Goal: Task Accomplishment & Management: Manage account settings

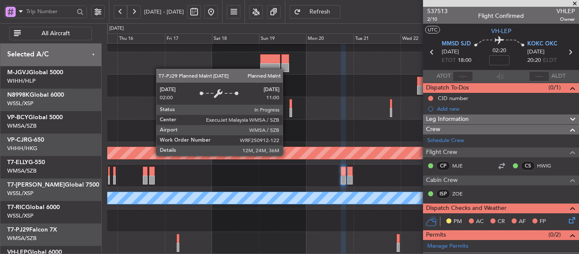
scroll to position [127, 0]
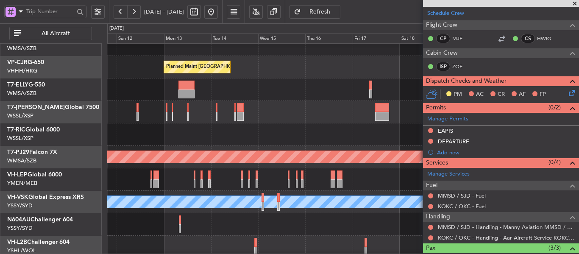
click at [313, 170] on div at bounding box center [343, 179] width 472 height 22
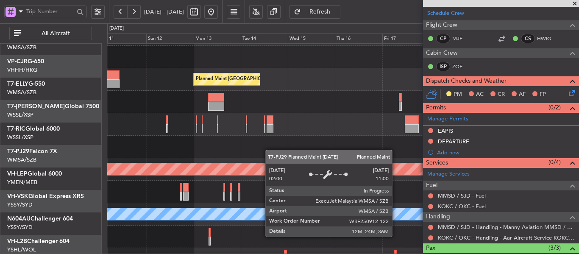
scroll to position [51, 0]
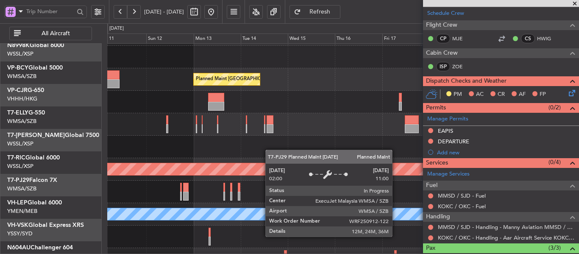
click at [416, 176] on div "Planned Maint [GEOGRAPHIC_DATA] (Sultan [PERSON_NAME] [PERSON_NAME] - Subang)" at bounding box center [343, 169] width 472 height 22
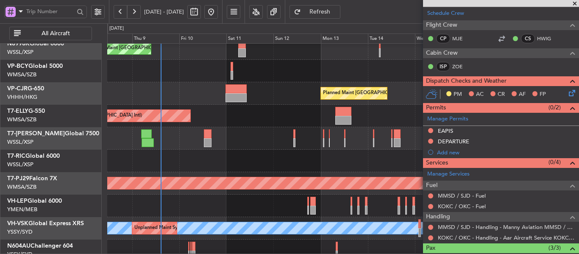
scroll to position [0, 0]
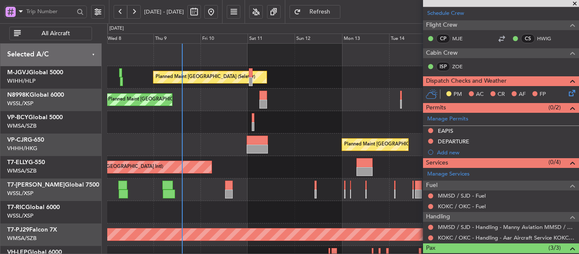
click at [242, 210] on div "Planned Maint [GEOGRAPHIC_DATA] (Seletar) Planned Maint [GEOGRAPHIC_DATA] (Sele…" at bounding box center [343, 190] width 472 height 292
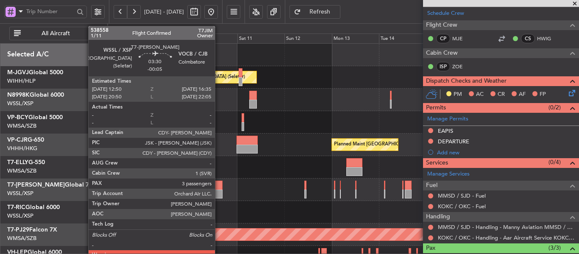
click at [219, 192] on div at bounding box center [219, 194] width 8 height 9
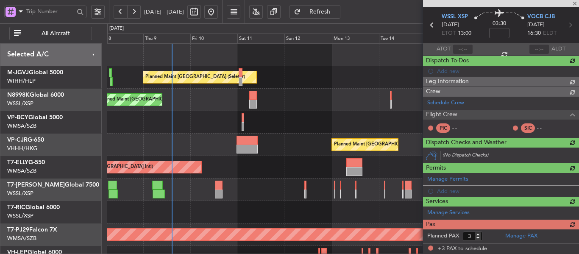
type input "-00:05"
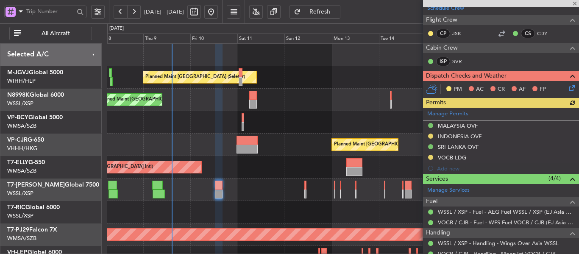
scroll to position [154, 0]
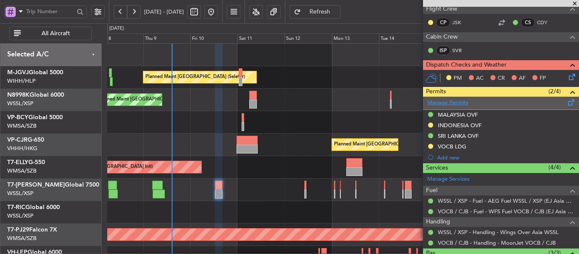
click at [443, 102] on link "Manage Permits" at bounding box center [448, 103] width 41 height 8
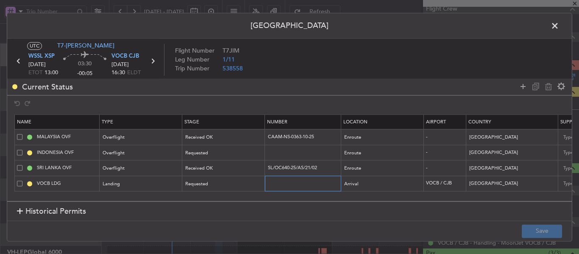
click at [301, 187] on input "text" at bounding box center [304, 183] width 74 height 7
paste input "YA/N/0940/10/09"
type input "YA/N/0940/10/09"
click at [238, 184] on div "Requested" at bounding box center [221, 184] width 70 height 13
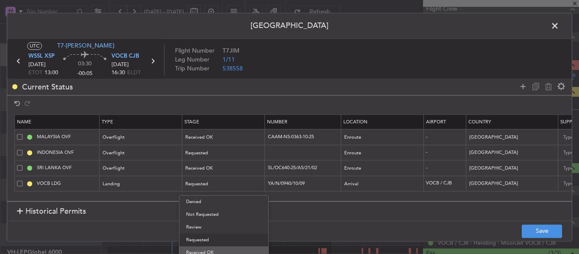
click at [221, 252] on span "Received OK" at bounding box center [224, 252] width 76 height 13
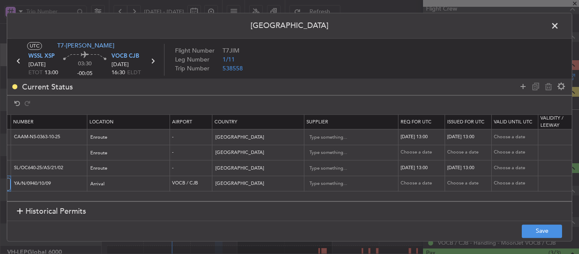
scroll to position [0, 258]
click at [412, 185] on div "Choose a date" at bounding box center [419, 183] width 44 height 7
select select "10"
select select "2025"
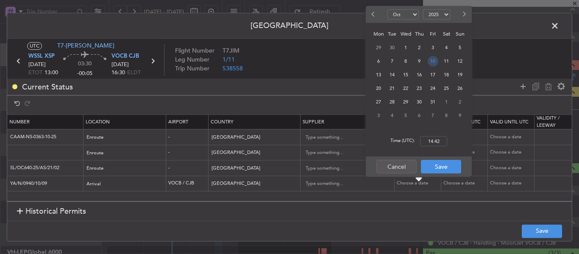
click at [431, 64] on span "10" at bounding box center [433, 61] width 11 height 11
click at [436, 143] on input "00:00" at bounding box center [433, 141] width 27 height 10
type input "13:00"
click at [433, 171] on button "Save" at bounding box center [441, 167] width 40 height 14
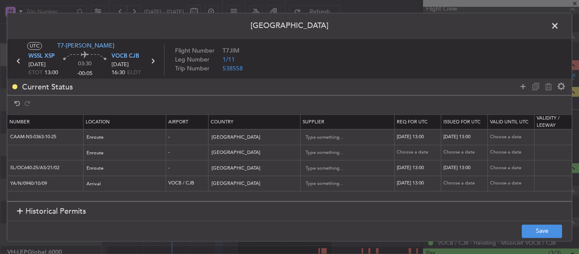
click at [457, 186] on div "Choose a date" at bounding box center [466, 183] width 44 height 7
select select "10"
select select "2025"
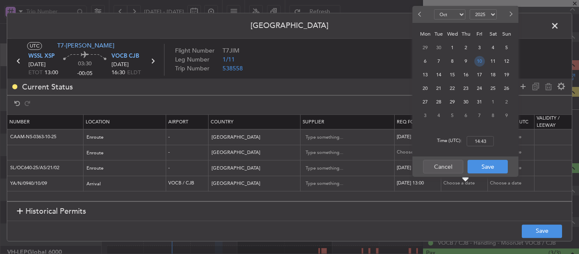
click at [479, 59] on span "10" at bounding box center [480, 61] width 11 height 11
click at [480, 140] on input "00:00" at bounding box center [480, 141] width 27 height 10
type input "13:00"
click at [485, 166] on button "Save" at bounding box center [488, 167] width 40 height 14
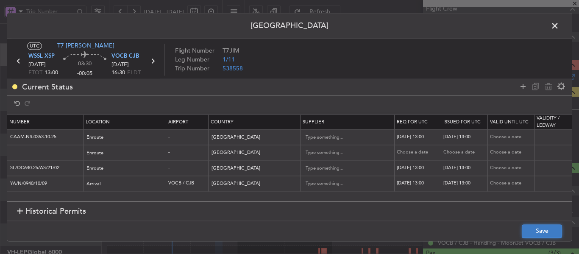
click at [532, 232] on button "Save" at bounding box center [542, 231] width 40 height 14
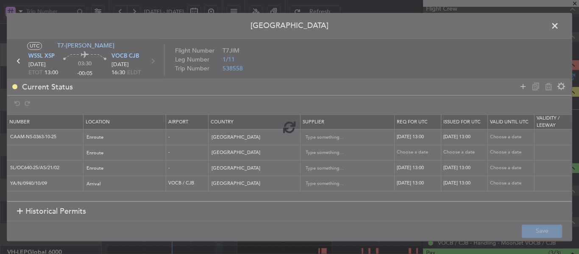
type input "YA/N/0940/10/09"
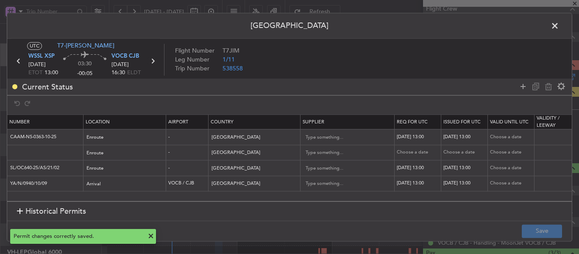
click at [153, 63] on icon at bounding box center [152, 61] width 11 height 11
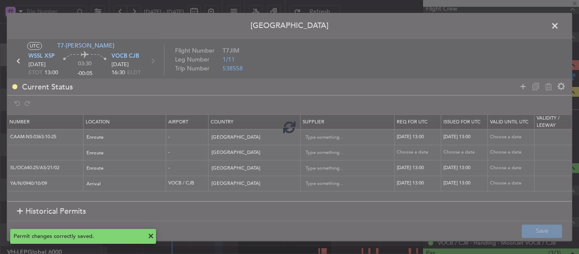
type input "1"
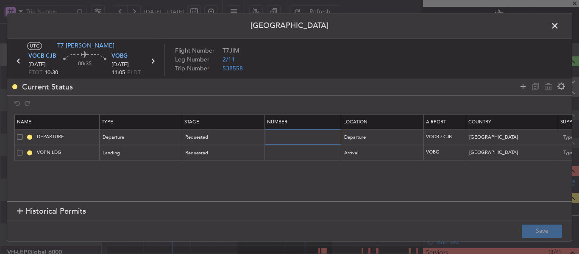
click at [276, 138] on input "text" at bounding box center [304, 137] width 74 height 7
paste input "YA/N/0940/10/09"
type input "YA/N/0940/10/09"
click at [286, 150] on input "text" at bounding box center [304, 152] width 74 height 7
paste input "YA/N/0940/10/09"
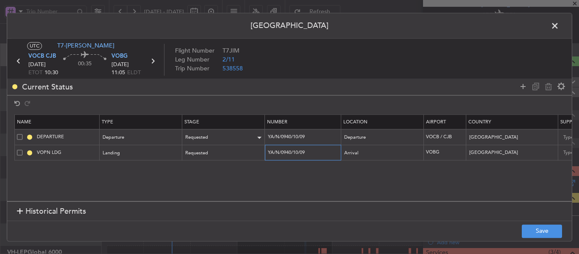
type input "YA/N/0940/10/09"
click at [254, 136] on div "Requested" at bounding box center [221, 137] width 70 height 13
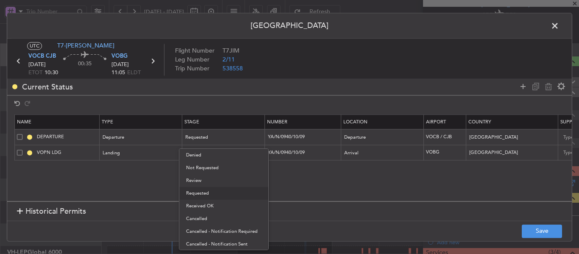
drag, startPoint x: 226, startPoint y: 202, endPoint x: 228, endPoint y: 189, distance: 13.3
click at [226, 201] on span "Received OK" at bounding box center [224, 206] width 76 height 13
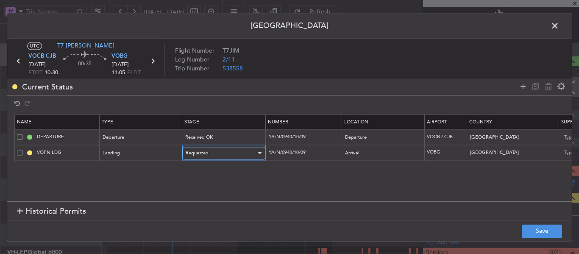
click at [226, 158] on div "Requested" at bounding box center [221, 153] width 70 height 13
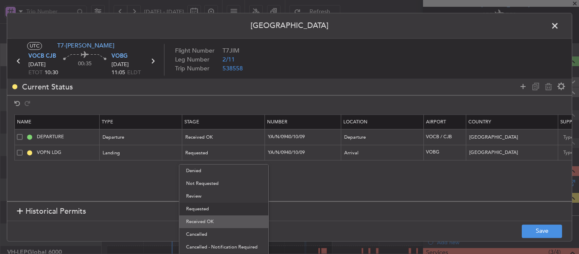
click at [218, 227] on span "Received OK" at bounding box center [224, 221] width 76 height 13
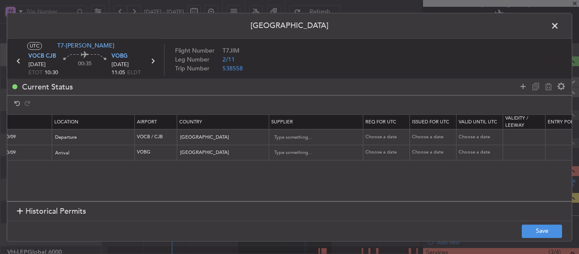
scroll to position [0, 288]
click at [380, 139] on div "Choose a date" at bounding box center [388, 137] width 44 height 7
select select "10"
select select "2025"
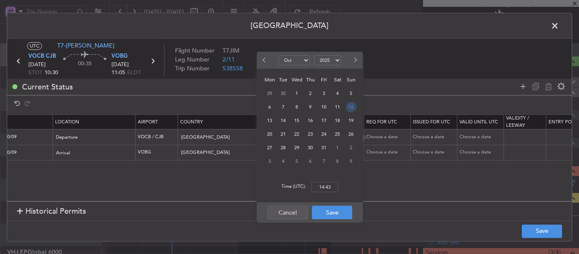
click at [350, 109] on span "12" at bounding box center [351, 107] width 11 height 11
click at [319, 188] on input "00:00" at bounding box center [324, 187] width 27 height 10
type input "10:30"
click at [324, 212] on button "Save" at bounding box center [332, 213] width 40 height 14
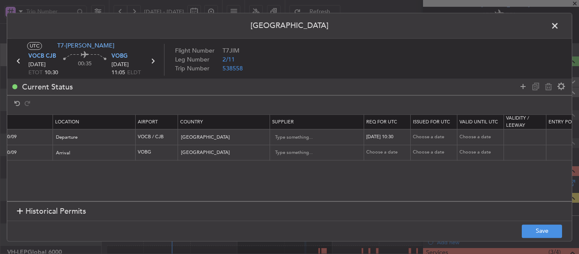
click at [432, 138] on div "Choose a date" at bounding box center [435, 137] width 44 height 7
select select "10"
select select "2025"
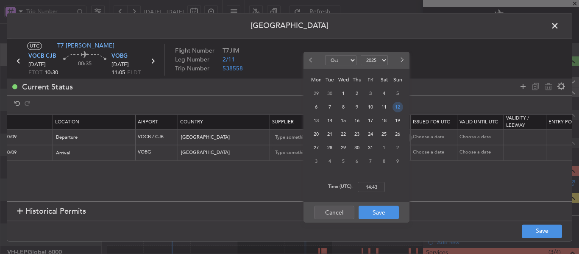
click at [396, 108] on span "12" at bounding box center [398, 107] width 11 height 11
click at [373, 183] on input "00:00" at bounding box center [371, 187] width 27 height 10
type input "10:30"
drag, startPoint x: 378, startPoint y: 216, endPoint x: 378, endPoint y: 209, distance: 7.3
click at [378, 216] on button "Save" at bounding box center [379, 213] width 40 height 14
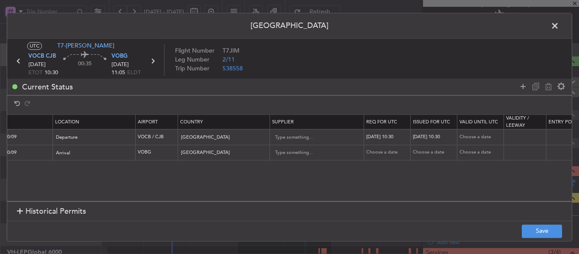
click at [378, 151] on div "Choose a date" at bounding box center [388, 152] width 44 height 7
select select "10"
select select "2025"
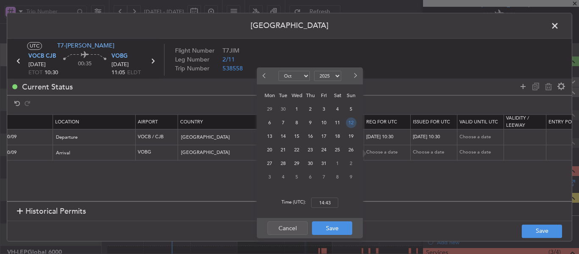
click at [352, 123] on span "12" at bounding box center [351, 122] width 11 height 11
click at [329, 197] on div "Time (UTC): 00:00" at bounding box center [310, 202] width 106 height 31
type input "10:30"
click at [323, 229] on button "Save" at bounding box center [332, 228] width 40 height 14
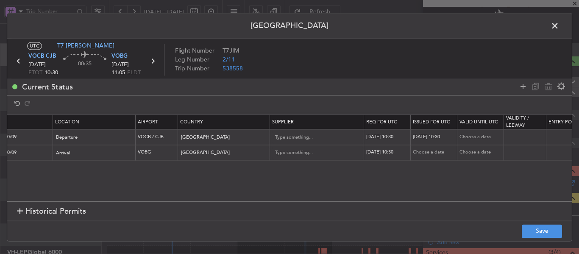
click at [419, 150] on div "Choose a date" at bounding box center [435, 152] width 44 height 7
select select "10"
select select "2025"
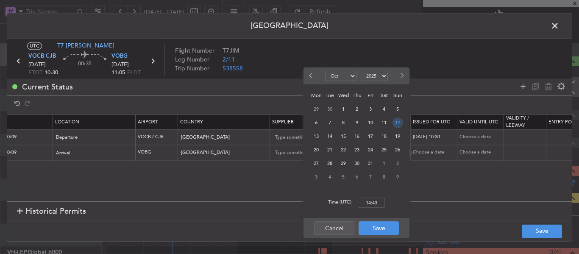
click at [397, 125] on span "12" at bounding box center [398, 122] width 11 height 11
click at [373, 200] on input "00:00" at bounding box center [371, 203] width 27 height 10
type input "10:30"
click at [375, 224] on button "Save" at bounding box center [379, 228] width 40 height 14
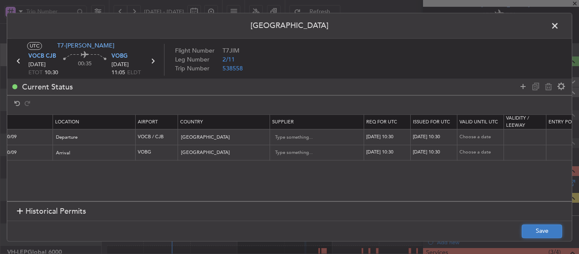
click at [535, 230] on button "Save" at bounding box center [542, 231] width 40 height 14
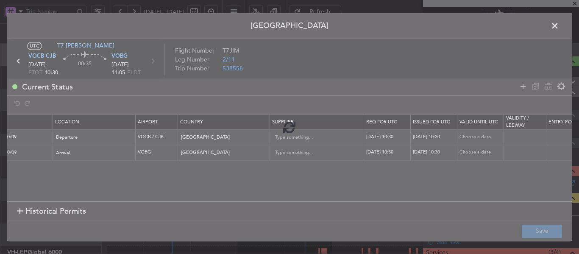
type input "YA/N/0940/10/09"
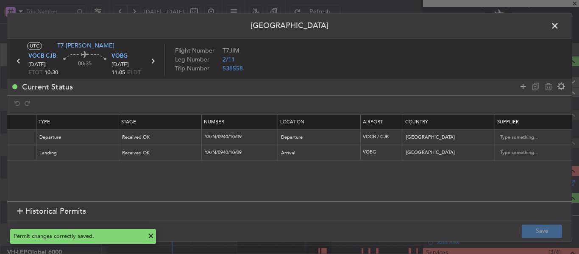
scroll to position [0, 0]
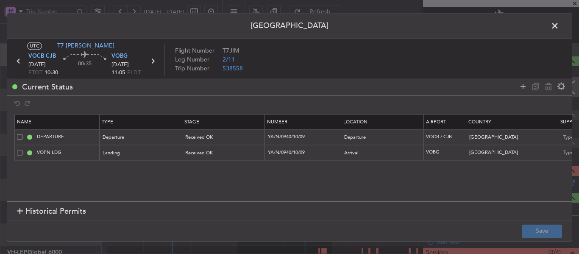
click at [154, 59] on icon at bounding box center [152, 61] width 11 height 11
click at [277, 137] on input "text" at bounding box center [304, 137] width 74 height 7
paste input "YA/N/0940/10/09"
type input "YA/N/0940/10/09"
click at [277, 157] on td at bounding box center [303, 153] width 76 height 16
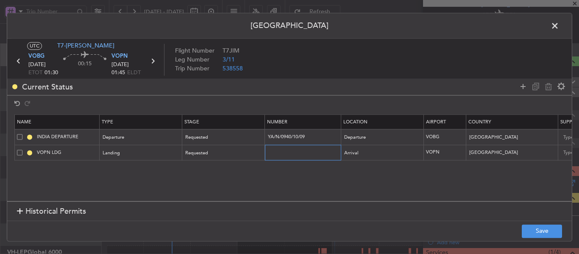
click at [277, 155] on input "text" at bounding box center [304, 152] width 74 height 7
paste input "YA/N/0940/10/09"
type input "YA/N/0940/10/09"
click at [246, 140] on div "Requested" at bounding box center [221, 137] width 70 height 13
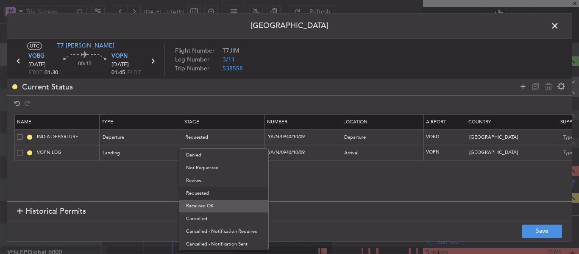
click at [232, 201] on span "Received OK" at bounding box center [224, 206] width 76 height 13
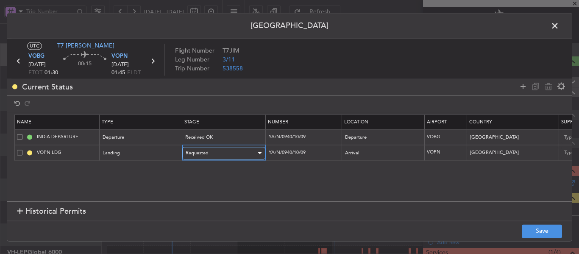
click at [231, 155] on div "Requested" at bounding box center [221, 153] width 70 height 13
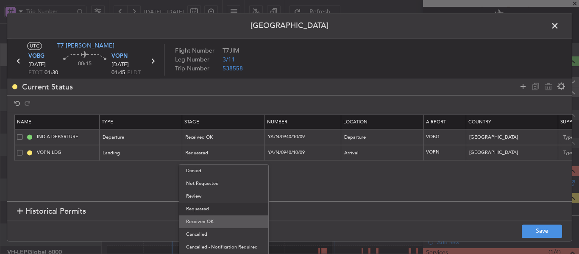
click at [222, 221] on span "Received OK" at bounding box center [224, 221] width 76 height 13
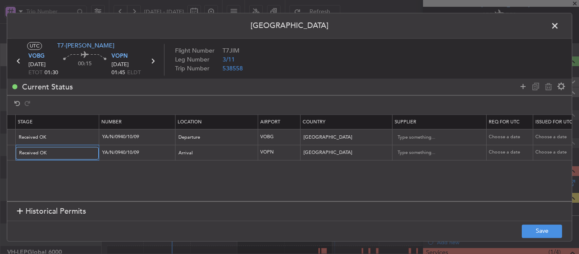
scroll to position [0, 259]
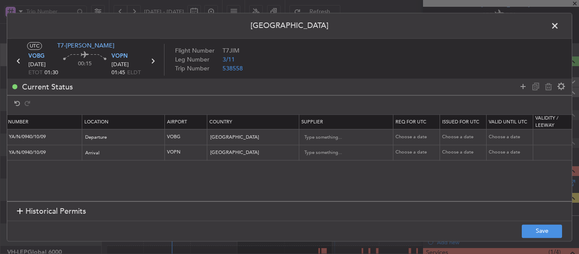
click at [417, 136] on div "Choose a date" at bounding box center [418, 137] width 44 height 7
select select "10"
select select "2025"
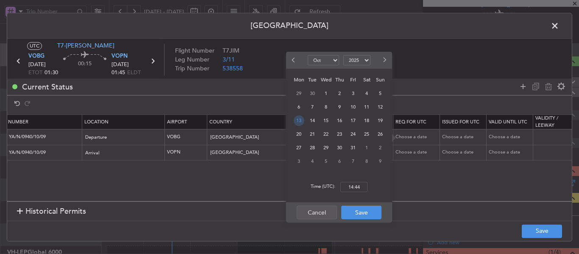
click at [302, 122] on span "13" at bounding box center [299, 120] width 11 height 11
click at [353, 189] on input "00:00" at bounding box center [354, 187] width 27 height 10
type input "01:30"
click at [364, 215] on button "Save" at bounding box center [361, 213] width 40 height 14
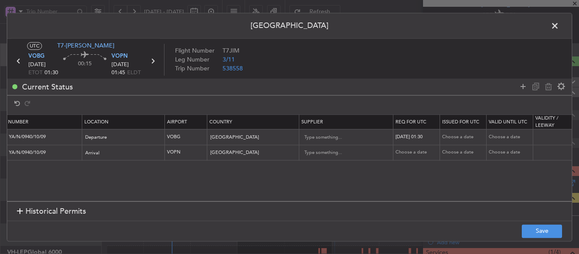
click at [455, 142] on td "Choose a date" at bounding box center [463, 137] width 47 height 16
click at [452, 138] on div "Choose a date" at bounding box center [464, 137] width 44 height 7
select select "10"
select select "2025"
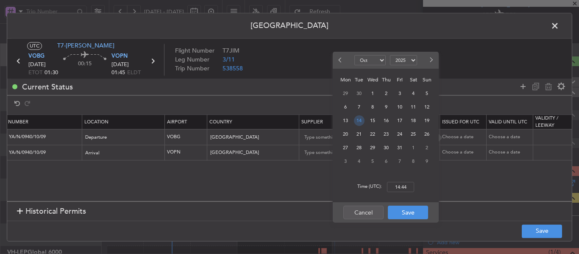
click at [347, 121] on span "13" at bounding box center [346, 120] width 11 height 11
click at [402, 184] on input "00:00" at bounding box center [400, 187] width 27 height 10
type input "01:30"
click at [400, 216] on button "Save" at bounding box center [408, 213] width 40 height 14
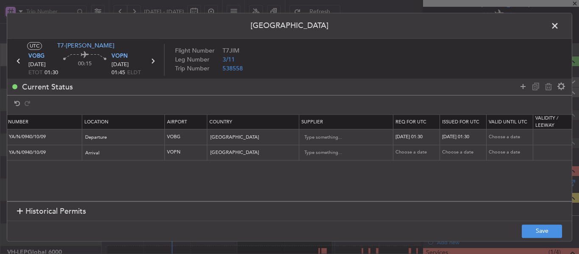
click at [413, 150] on div "Choose a date" at bounding box center [418, 152] width 44 height 7
select select "10"
select select "2025"
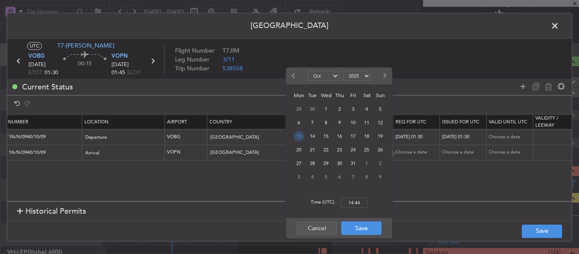
click at [301, 137] on span "13" at bounding box center [299, 136] width 11 height 11
click at [354, 200] on input "00:00" at bounding box center [354, 203] width 27 height 10
type input "01:30"
click at [356, 230] on button "Save" at bounding box center [361, 228] width 40 height 14
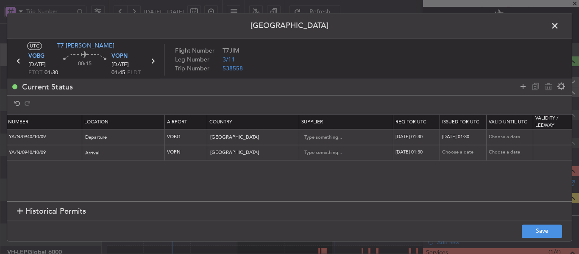
click at [451, 154] on div "Choose a date" at bounding box center [464, 152] width 44 height 7
select select "10"
select select "2025"
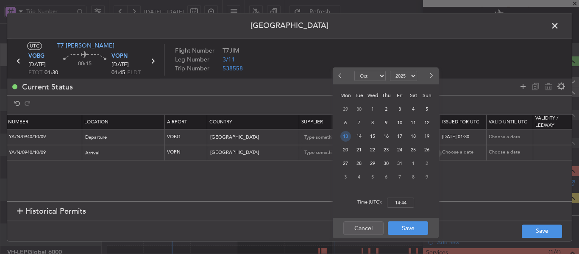
click at [348, 135] on span "13" at bounding box center [346, 136] width 11 height 11
click at [399, 202] on input "00:00" at bounding box center [400, 203] width 27 height 10
type input "01:30"
drag, startPoint x: 405, startPoint y: 228, endPoint x: 374, endPoint y: 215, distance: 33.5
click at [404, 227] on button "Save" at bounding box center [408, 228] width 40 height 14
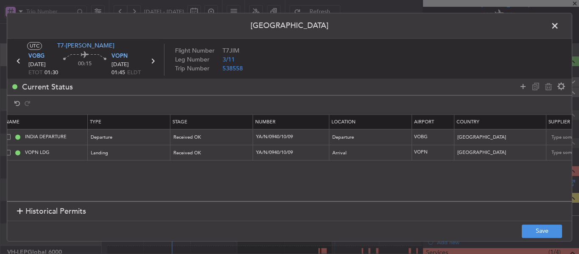
scroll to position [0, 0]
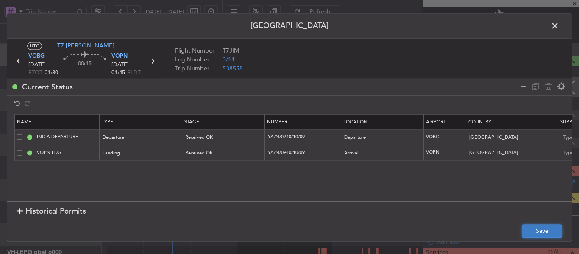
click at [542, 233] on button "Save" at bounding box center [542, 231] width 40 height 14
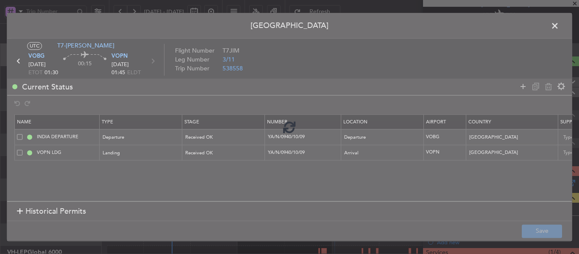
type input "YA/N/0940/10/09"
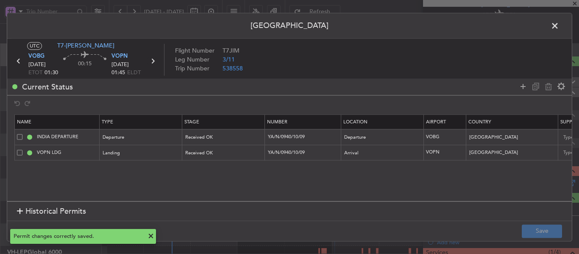
click at [154, 62] on icon at bounding box center [152, 61] width 11 height 11
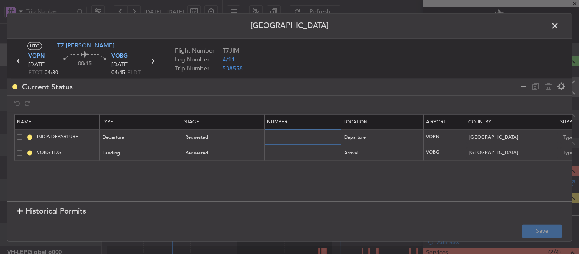
click at [274, 137] on input "text" at bounding box center [304, 137] width 74 height 7
paste input "YA/N/0940/10/09"
type input "YA/N/0940/10/09"
click at [274, 153] on input "text" at bounding box center [304, 152] width 74 height 7
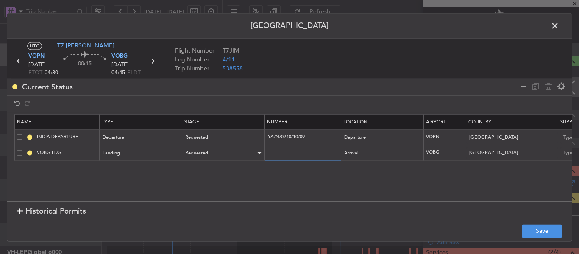
paste input "YA/N/0940/10/09"
type input "YA/N/0940/10/09"
click at [228, 139] on div "Requested" at bounding box center [221, 137] width 70 height 13
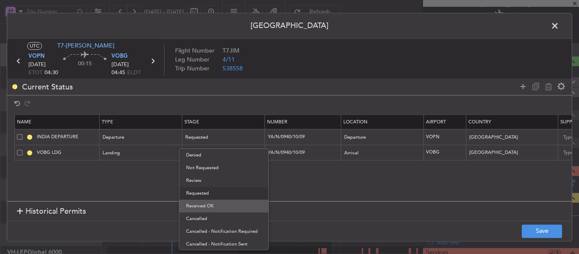
click at [226, 201] on span "Received OK" at bounding box center [224, 206] width 76 height 13
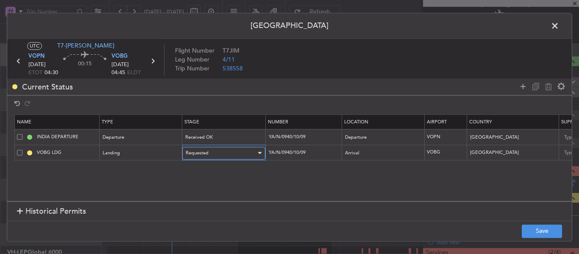
click at [221, 157] on div "Requested" at bounding box center [221, 153] width 70 height 13
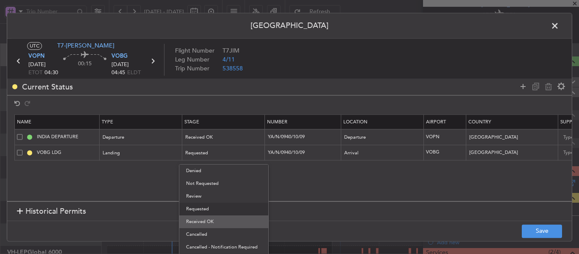
click at [223, 221] on span "Received OK" at bounding box center [224, 221] width 76 height 13
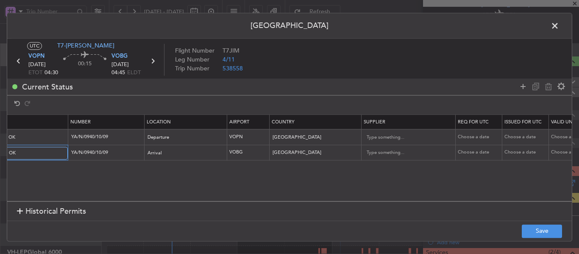
scroll to position [0, 218]
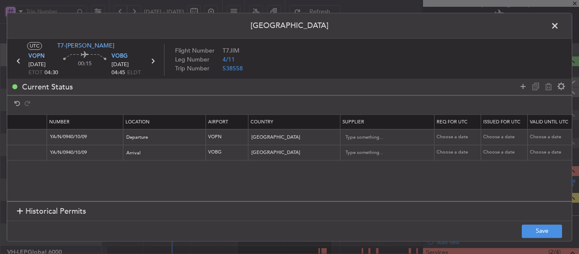
click at [451, 135] on div "Choose a date" at bounding box center [459, 137] width 44 height 7
select select "10"
select select "2025"
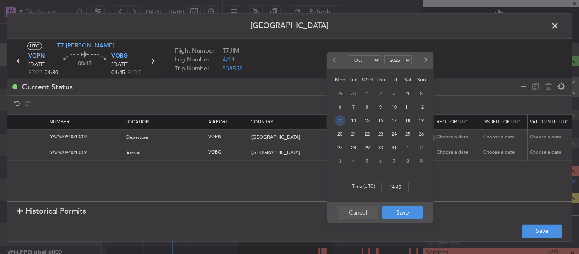
click at [342, 120] on span "13" at bounding box center [340, 120] width 11 height 11
click at [391, 187] on input "00:00" at bounding box center [395, 187] width 27 height 10
type input "04:30"
click at [397, 210] on button "Save" at bounding box center [403, 213] width 40 height 14
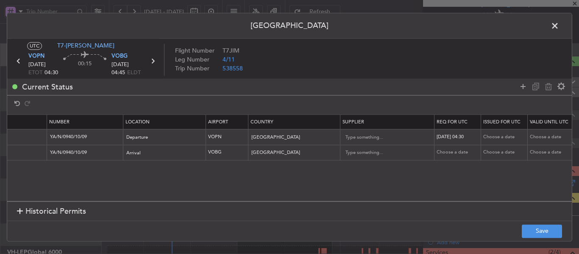
click at [493, 134] on div "Choose a date" at bounding box center [506, 137] width 44 height 7
select select "10"
select select "2025"
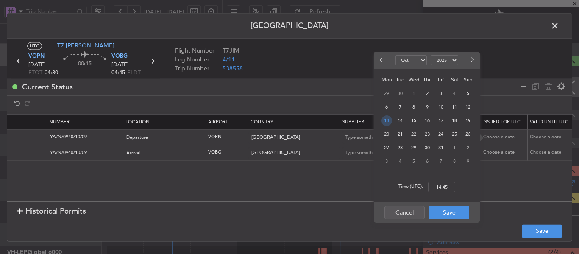
click at [388, 123] on span "13" at bounding box center [387, 120] width 11 height 11
click at [438, 186] on input "00:00" at bounding box center [441, 187] width 27 height 10
type input "04:30"
click at [455, 215] on button "Save" at bounding box center [449, 213] width 40 height 14
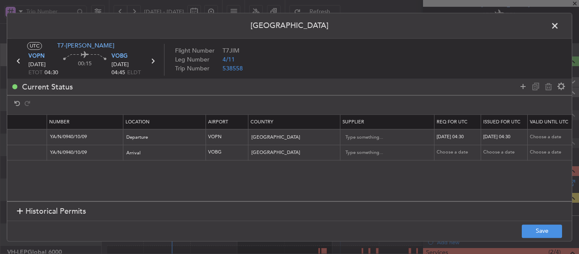
click at [444, 151] on div "Choose a date" at bounding box center [459, 152] width 44 height 7
select select "10"
select select "2025"
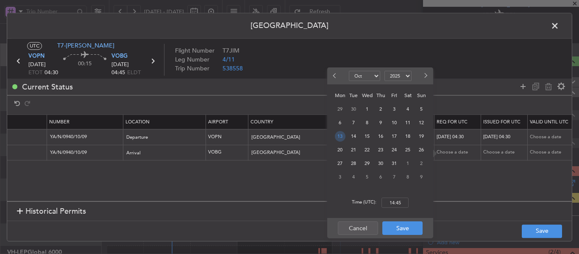
click at [336, 138] on span "13" at bounding box center [340, 136] width 11 height 11
click at [392, 198] on input "00:00" at bounding box center [395, 203] width 27 height 10
type input "04:30"
click at [394, 231] on button "Save" at bounding box center [403, 228] width 40 height 14
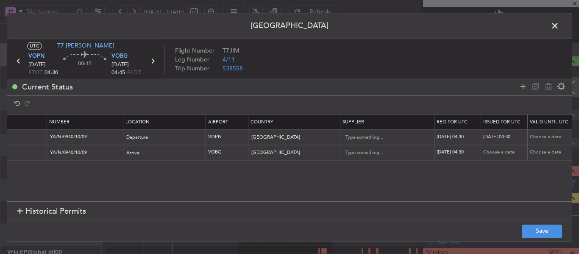
click at [495, 150] on div "Choose a date" at bounding box center [506, 152] width 44 height 7
select select "10"
select select "2025"
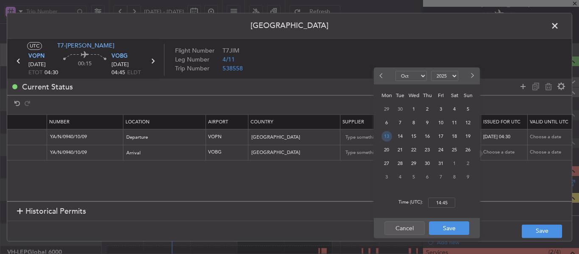
click at [385, 133] on span "13" at bounding box center [387, 136] width 11 height 11
click at [442, 200] on input "00:00" at bounding box center [441, 203] width 27 height 10
type input "04:30"
click at [451, 227] on button "Save" at bounding box center [449, 228] width 40 height 14
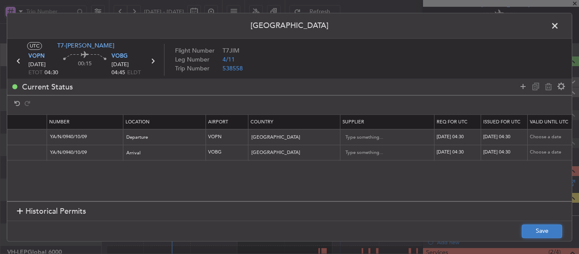
click at [536, 229] on button "Save" at bounding box center [542, 231] width 40 height 14
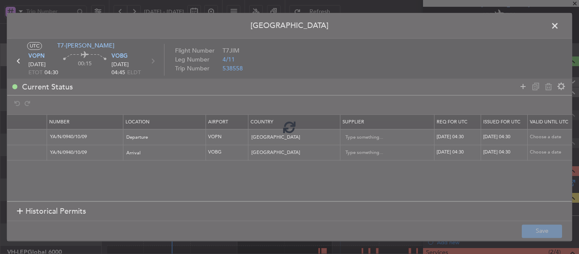
type input "YA/N/0940/10/09"
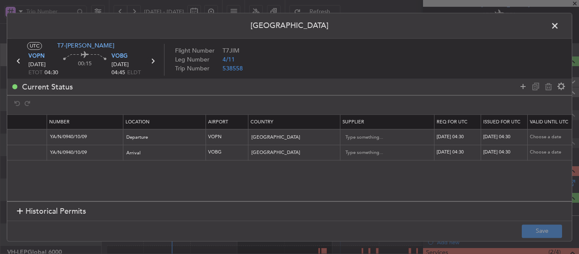
click at [154, 63] on icon at bounding box center [152, 61] width 11 height 11
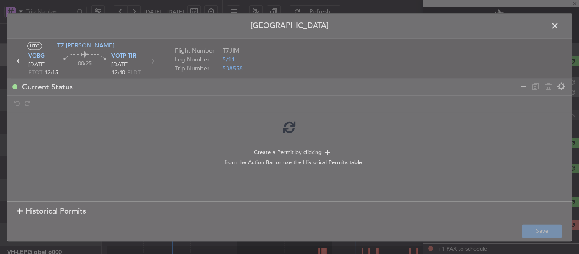
scroll to position [0, 0]
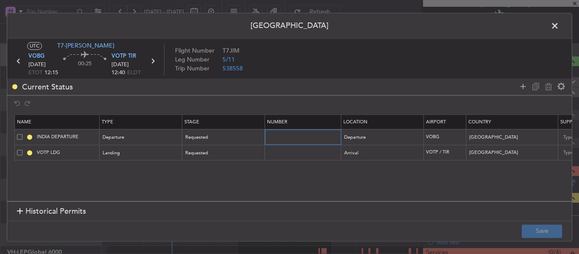
click at [281, 134] on input "text" at bounding box center [304, 137] width 74 height 7
paste input "YA/N/0940/10/09"
type input "YA/N/0940/10/09"
click at [277, 155] on input "text" at bounding box center [304, 152] width 74 height 7
paste input "YA/N/0940/10/09"
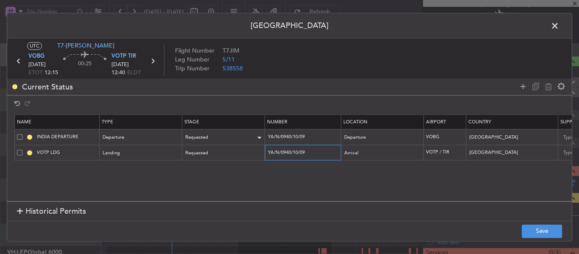
type input "YA/N/0940/10/09"
click at [246, 139] on div "Requested" at bounding box center [221, 137] width 70 height 13
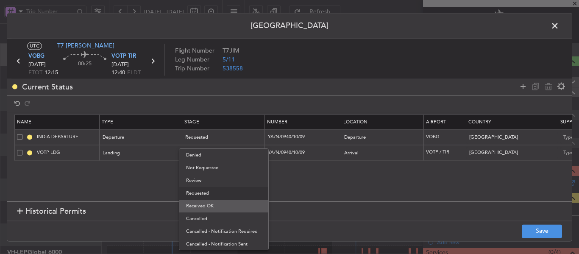
click at [230, 201] on span "Received OK" at bounding box center [224, 206] width 76 height 13
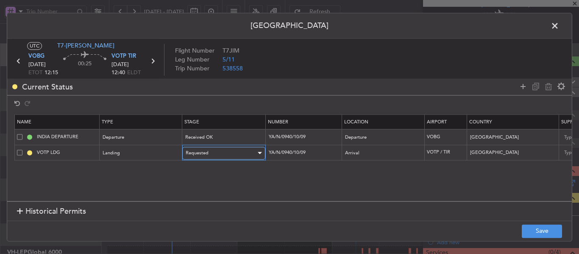
click at [232, 157] on div "Requested" at bounding box center [221, 153] width 70 height 13
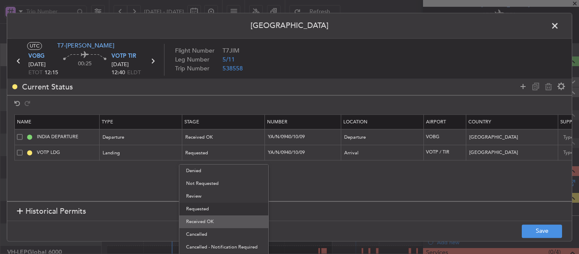
click at [226, 218] on span "Received OK" at bounding box center [224, 221] width 76 height 13
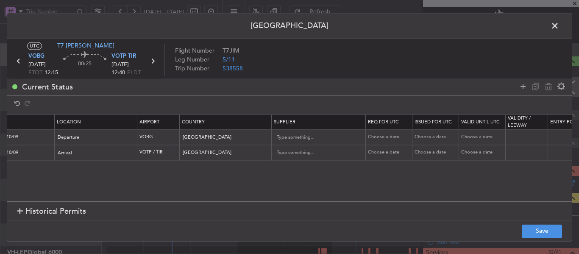
scroll to position [0, 302]
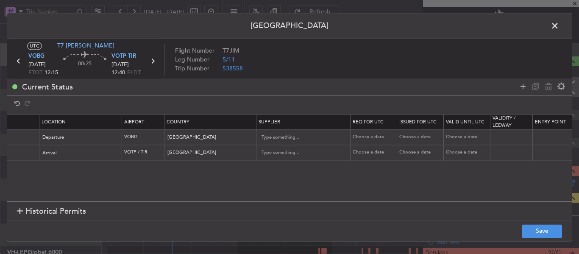
click at [378, 134] on div "Choose a date" at bounding box center [375, 137] width 44 height 7
select select "10"
select select "2025"
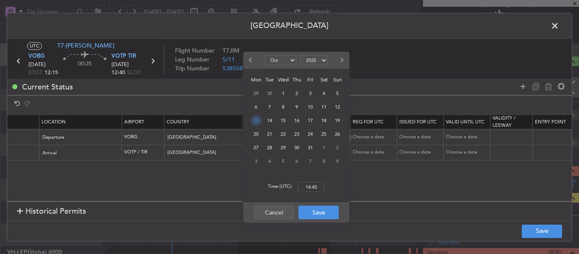
click at [259, 123] on span "13" at bounding box center [256, 120] width 11 height 11
click at [306, 183] on input "00:00" at bounding box center [311, 187] width 27 height 10
type input "12:15"
click at [319, 217] on button "Save" at bounding box center [319, 213] width 40 height 14
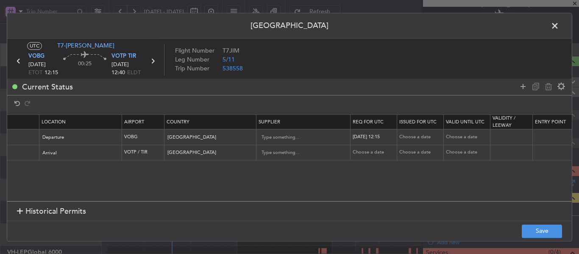
click at [422, 140] on div "Choose a date" at bounding box center [422, 137] width 44 height 7
select select "10"
select select "2025"
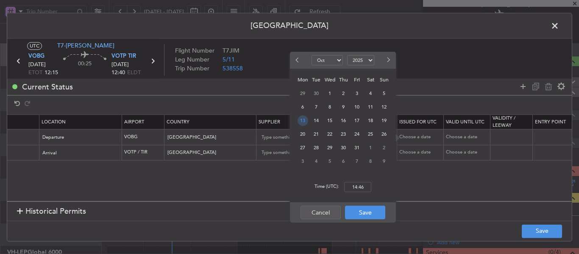
click at [303, 123] on span "13" at bounding box center [303, 120] width 11 height 11
click at [356, 193] on div "Time (UTC): 00:00" at bounding box center [343, 187] width 106 height 31
click at [356, 188] on input "00:00" at bounding box center [357, 187] width 27 height 10
type input "12:15"
click at [359, 213] on button "Save" at bounding box center [365, 213] width 40 height 14
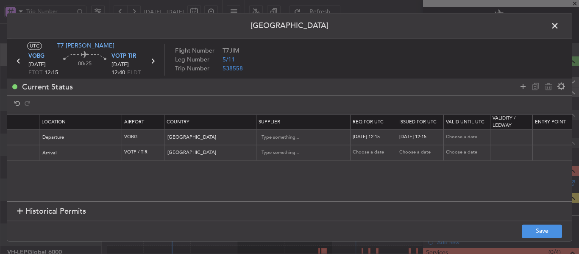
click at [371, 154] on div "Choose a date" at bounding box center [375, 152] width 44 height 7
select select "10"
select select "2025"
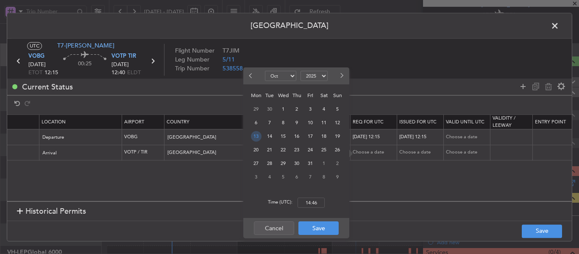
click at [260, 139] on span "13" at bounding box center [256, 136] width 11 height 11
click at [320, 209] on div "Time (UTC): 00:00" at bounding box center [296, 202] width 106 height 31
click at [317, 206] on input "00:00" at bounding box center [311, 203] width 27 height 10
type input "12:15"
click at [319, 228] on button "Save" at bounding box center [319, 228] width 40 height 14
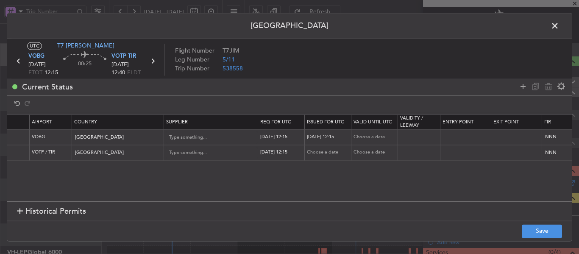
scroll to position [0, 438]
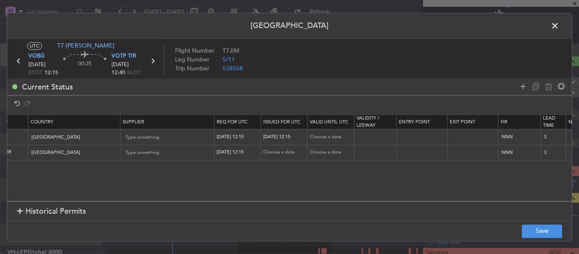
click at [271, 153] on div "Choose a date" at bounding box center [285, 152] width 44 height 7
select select "10"
select select "2025"
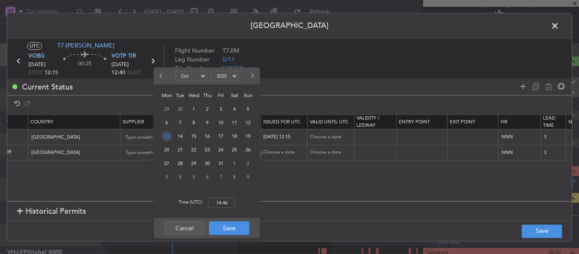
click at [169, 135] on span "13" at bounding box center [167, 136] width 11 height 11
click at [220, 205] on input "00:00" at bounding box center [221, 203] width 27 height 10
type input "12:15"
click at [225, 229] on button "Save" at bounding box center [229, 228] width 40 height 14
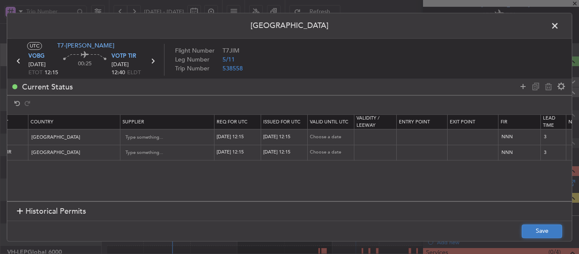
click at [549, 232] on button "Save" at bounding box center [542, 231] width 40 height 14
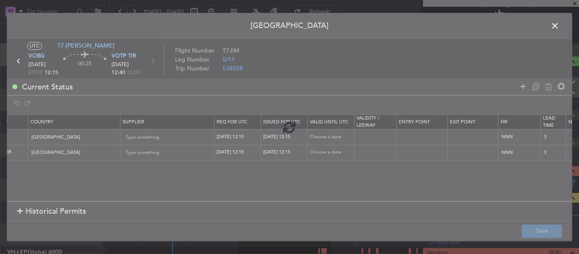
type input "YA/N/0940/10/09"
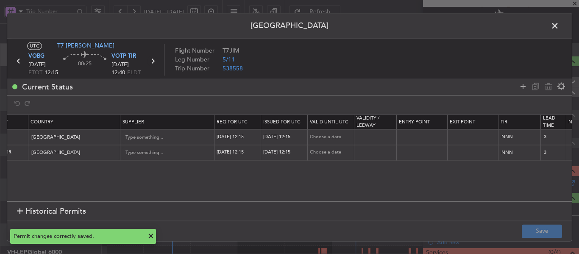
click at [152, 59] on icon at bounding box center [152, 61] width 11 height 11
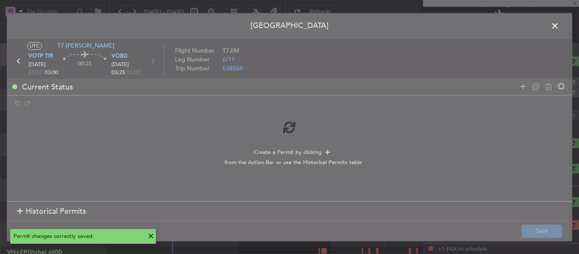
scroll to position [0, 0]
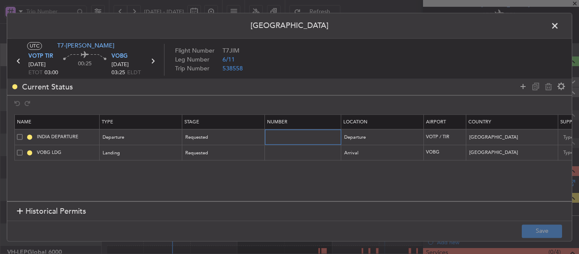
click at [279, 137] on input "text" at bounding box center [304, 137] width 74 height 7
paste input "YA/N/0940/10/09"
type input "YA/N/0940/10/09"
click at [271, 154] on input "text" at bounding box center [304, 152] width 74 height 7
paste input "YA/N/0940/10/09"
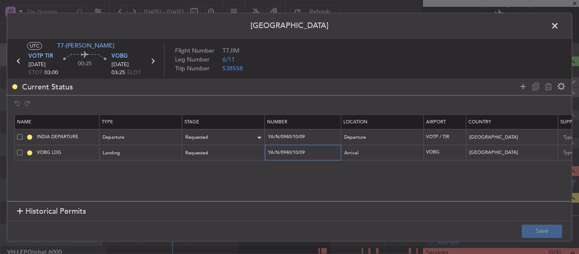
type input "YA/N/0940/10/09"
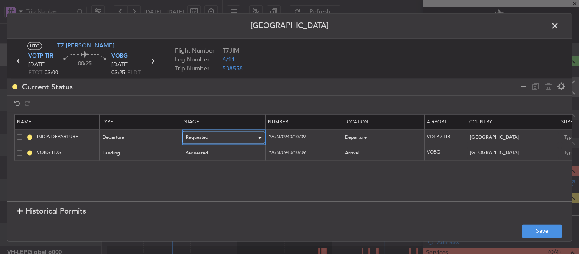
click at [233, 133] on div "Requested" at bounding box center [221, 137] width 70 height 13
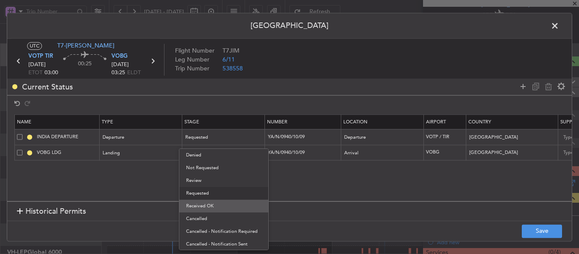
click at [215, 207] on span "Received OK" at bounding box center [224, 206] width 76 height 13
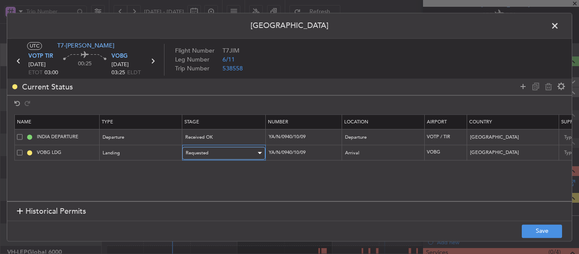
click at [228, 151] on div "Requested" at bounding box center [221, 153] width 70 height 13
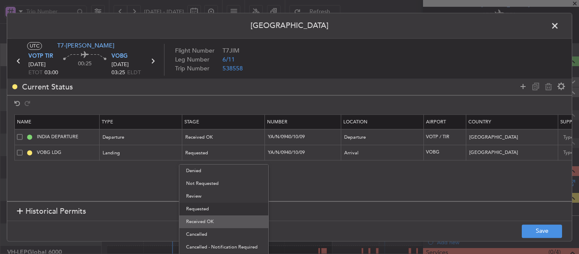
click at [213, 223] on span "Received OK" at bounding box center [224, 221] width 76 height 13
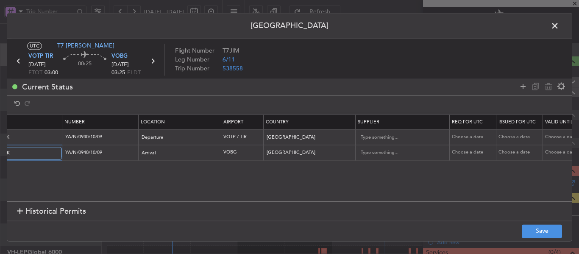
scroll to position [0, 252]
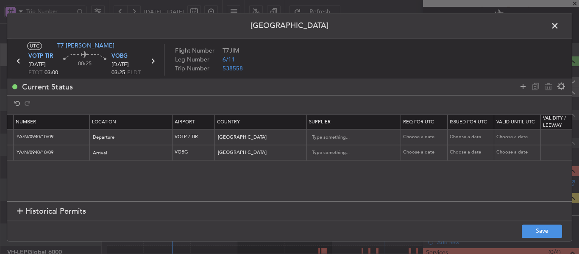
click at [416, 138] on div "Choose a date" at bounding box center [425, 137] width 44 height 7
select select "10"
select select "2025"
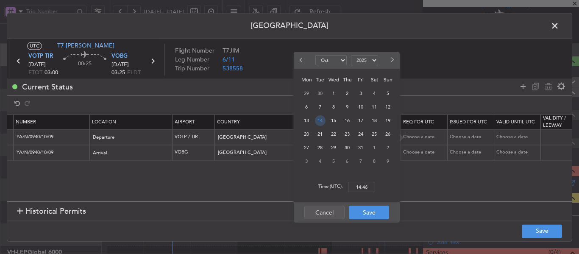
click at [322, 123] on span "14" at bounding box center [320, 120] width 11 height 11
click at [365, 188] on input "00:00" at bounding box center [361, 187] width 27 height 10
type input "03:00"
click at [365, 212] on button "Save" at bounding box center [369, 213] width 40 height 14
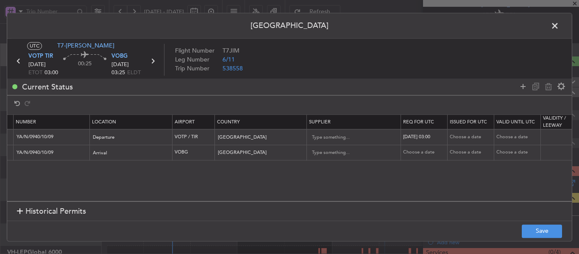
click at [462, 134] on div "Choose a date" at bounding box center [472, 137] width 44 height 7
select select "10"
select select "2025"
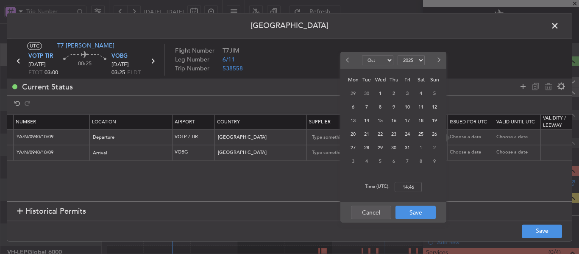
click at [374, 120] on div "15" at bounding box center [381, 121] width 14 height 14
click at [368, 119] on span "14" at bounding box center [367, 120] width 11 height 11
click at [404, 184] on input "00:00" at bounding box center [408, 187] width 27 height 10
type input "03:00"
click at [413, 214] on button "Save" at bounding box center [416, 213] width 40 height 14
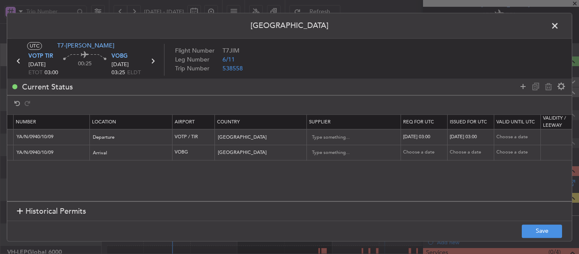
click at [411, 154] on div "Choose a date" at bounding box center [425, 152] width 44 height 7
select select "10"
select select "2025"
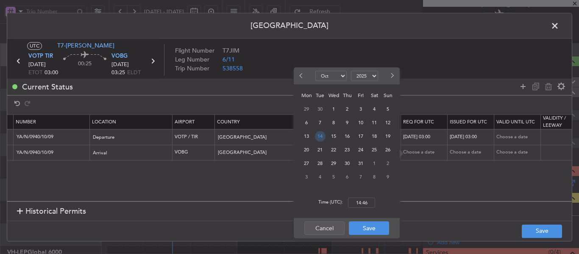
click at [319, 137] on span "14" at bounding box center [320, 136] width 11 height 11
click at [369, 202] on input "00:00" at bounding box center [361, 203] width 27 height 10
type input "03:00"
click at [366, 232] on button "Save" at bounding box center [369, 228] width 40 height 14
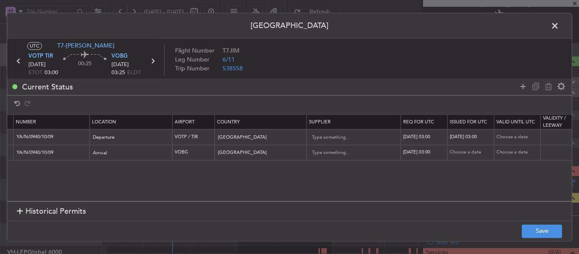
click at [463, 153] on div "Choose a date" at bounding box center [472, 152] width 44 height 7
select select "10"
select select "2025"
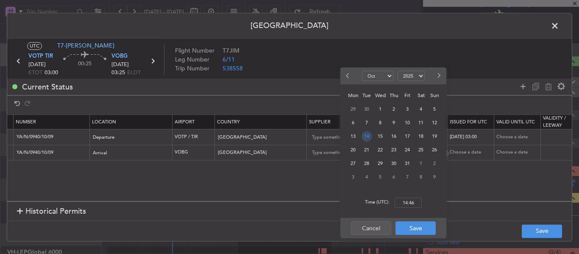
click at [370, 136] on span "14" at bounding box center [367, 136] width 11 height 11
click at [402, 197] on div "Time (UTC): 00:00" at bounding box center [394, 202] width 106 height 31
click at [403, 201] on input "00:00" at bounding box center [408, 203] width 27 height 10
type input "03:00"
click at [421, 228] on button "Save" at bounding box center [416, 228] width 40 height 14
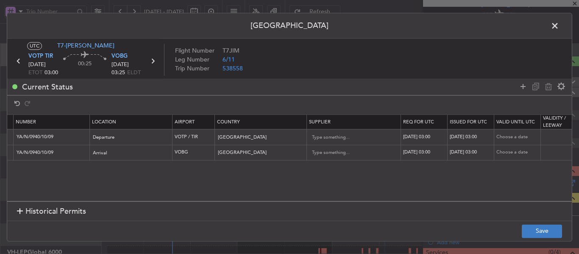
drag, startPoint x: 518, startPoint y: 235, endPoint x: 526, endPoint y: 235, distance: 8.1
click at [518, 235] on footer "Save" at bounding box center [289, 231] width 565 height 20
click at [529, 233] on button "Save" at bounding box center [542, 231] width 40 height 14
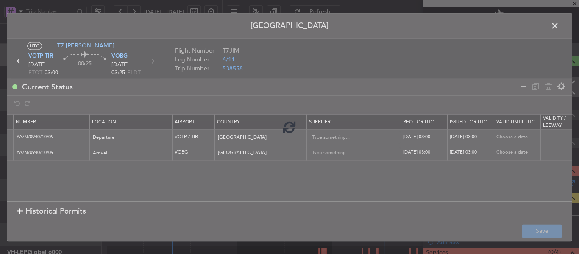
type input "YA/N/0940/10/09"
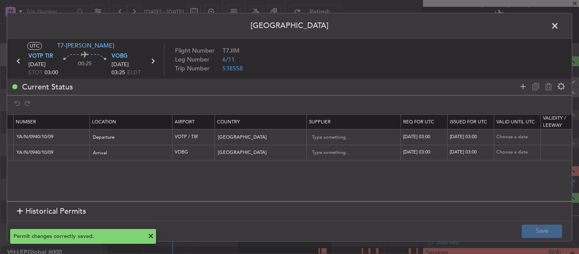
click at [151, 59] on icon at bounding box center [152, 61] width 11 height 11
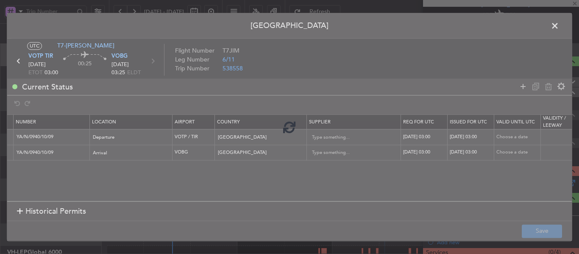
type input "-00:05"
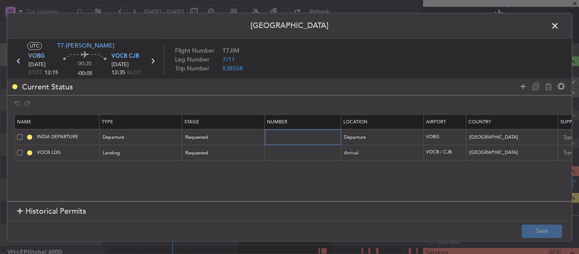
click at [282, 137] on input "text" at bounding box center [304, 137] width 74 height 7
paste input "YA/N/0940/10/09"
type input "YA/N/0940/10/09"
click at [274, 156] on input "text" at bounding box center [304, 152] width 74 height 7
paste input "YA/N/0940/10/09"
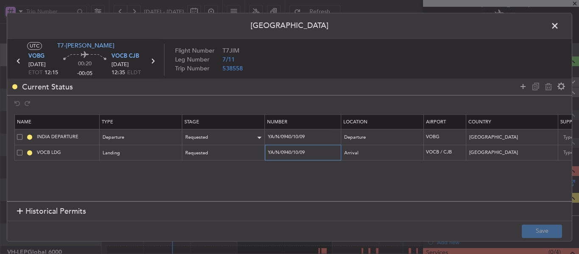
type input "YA/N/0940/10/09"
click at [232, 131] on div "Requested" at bounding box center [223, 137] width 82 height 13
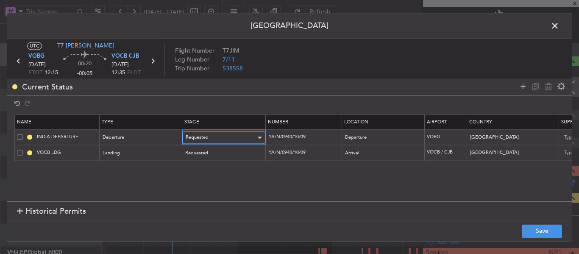
click at [231, 137] on div "Requested" at bounding box center [221, 137] width 70 height 13
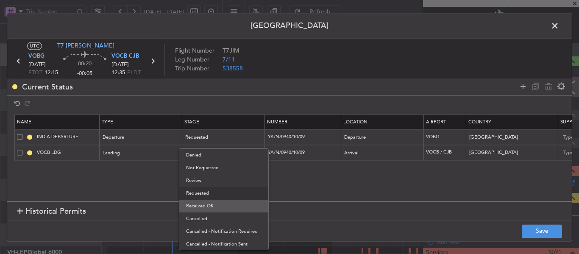
click at [203, 202] on span "Received OK" at bounding box center [224, 206] width 76 height 13
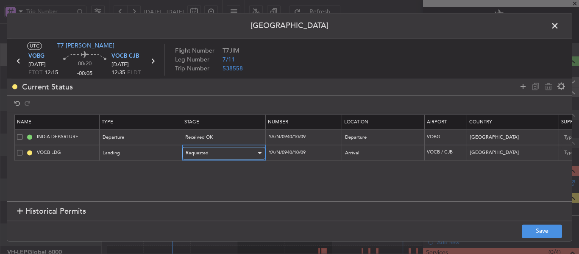
click at [213, 152] on div "Requested" at bounding box center [221, 153] width 70 height 13
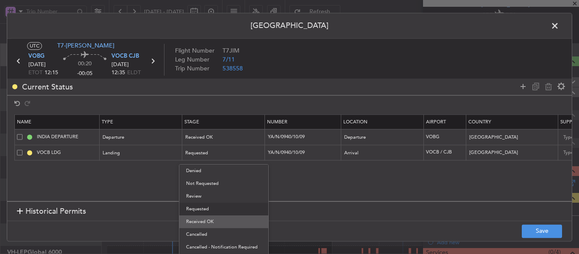
click at [203, 226] on span "Received OK" at bounding box center [224, 221] width 76 height 13
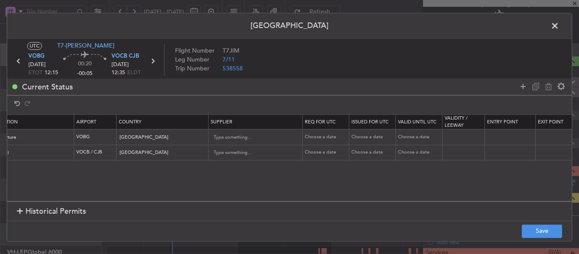
scroll to position [0, 363]
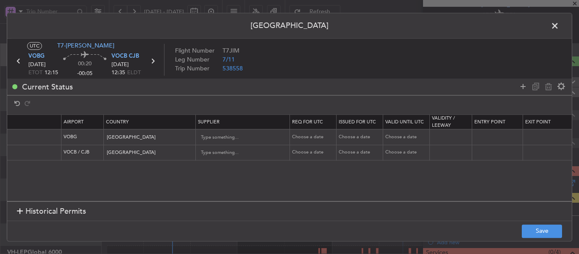
click at [309, 137] on div "Choose a date" at bounding box center [314, 137] width 44 height 7
select select "10"
select select "2025"
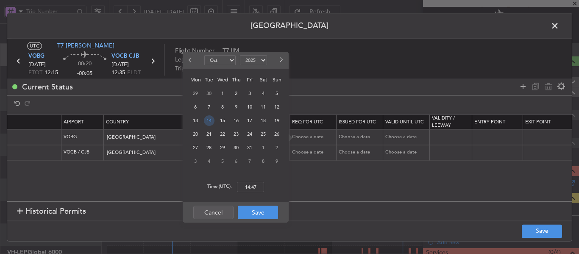
click at [211, 122] on span "14" at bounding box center [209, 120] width 11 height 11
click at [253, 185] on input "00:00" at bounding box center [250, 187] width 27 height 10
type input "12:15"
click at [255, 217] on button "Save" at bounding box center [258, 213] width 40 height 14
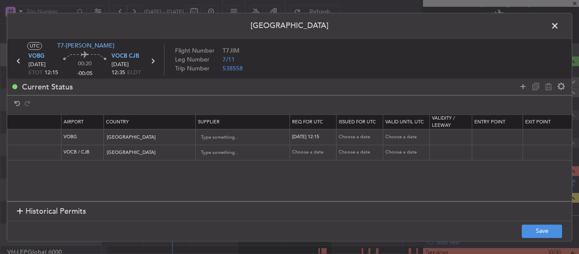
click at [350, 137] on div "Choose a date" at bounding box center [361, 137] width 44 height 7
select select "10"
select select "2025"
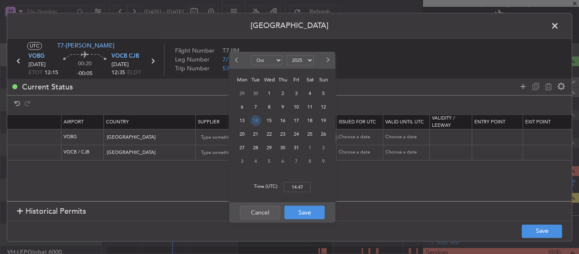
click at [257, 122] on span "14" at bounding box center [256, 120] width 11 height 11
click at [299, 185] on input "00:00" at bounding box center [297, 187] width 27 height 10
type input "12:15"
click at [302, 213] on button "Save" at bounding box center [305, 213] width 40 height 14
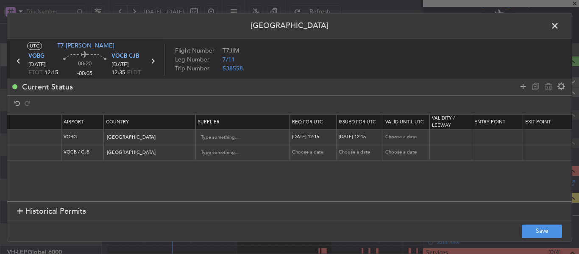
click at [313, 153] on div "Choose a date" at bounding box center [314, 152] width 44 height 7
select select "10"
select select "2025"
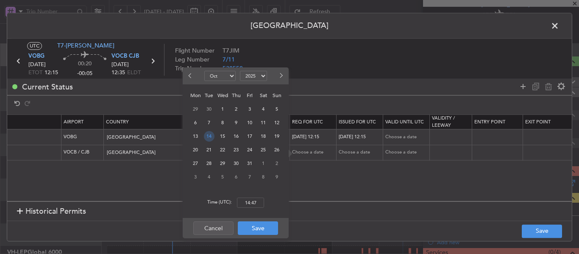
click at [206, 131] on span "14" at bounding box center [209, 136] width 11 height 11
click at [249, 205] on input "00:00" at bounding box center [250, 203] width 27 height 10
type input "12:15"
click at [263, 229] on button "Save" at bounding box center [258, 228] width 40 height 14
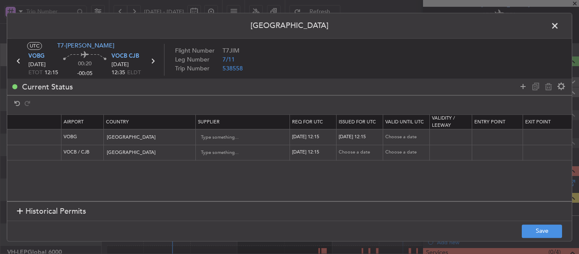
click at [346, 155] on div "Choose a date" at bounding box center [361, 152] width 44 height 7
select select "10"
select select "2025"
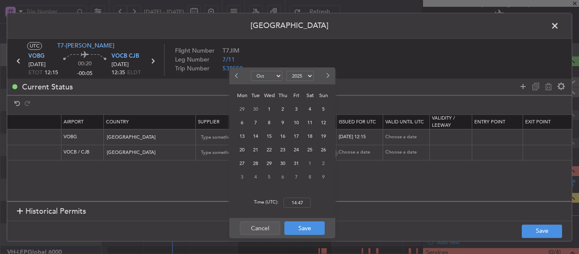
click at [346, 152] on div "Choose a date" at bounding box center [361, 152] width 44 height 7
select select "10"
select select "2025"
click at [256, 134] on span "14" at bounding box center [256, 136] width 11 height 11
click at [296, 201] on input "00:00" at bounding box center [297, 203] width 27 height 10
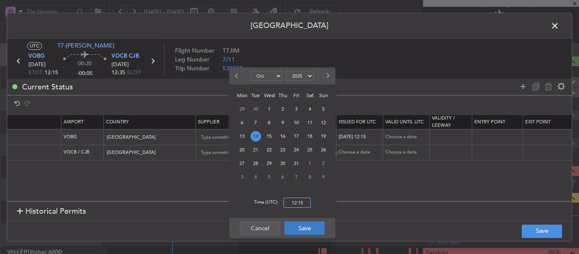
type input "12:15"
click at [301, 227] on button "Save" at bounding box center [305, 228] width 40 height 14
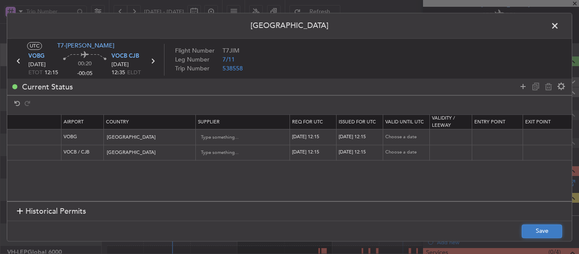
click at [536, 233] on button "Save" at bounding box center [542, 231] width 40 height 14
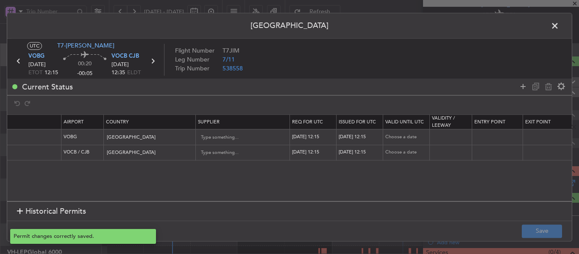
type input "YA/N/0940/10/09"
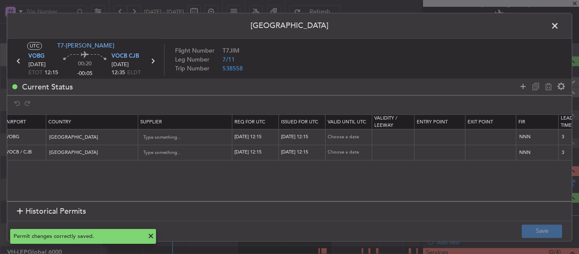
scroll to position [0, 417]
click at [148, 59] on icon at bounding box center [152, 61] width 11 height 11
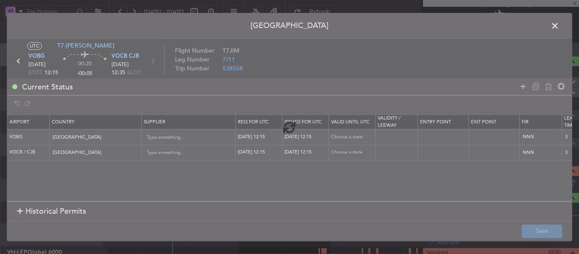
type input "2"
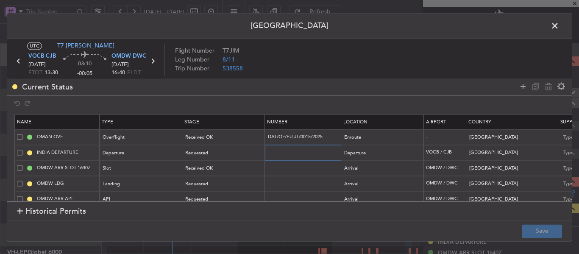
click at [282, 153] on input "text" at bounding box center [304, 152] width 74 height 7
paste input "YA/N/0940/10/09"
type input "YA/N/0940/10/09"
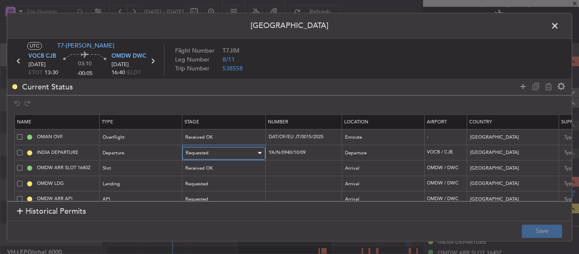
click at [235, 151] on div "Requested" at bounding box center [221, 153] width 70 height 13
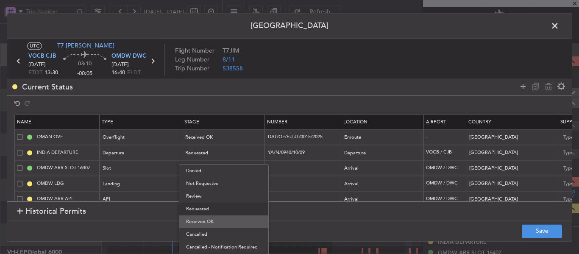
click at [210, 220] on span "Received OK" at bounding box center [224, 221] width 76 height 13
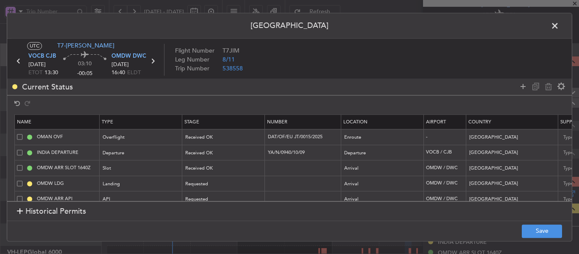
drag, startPoint x: 219, startPoint y: 201, endPoint x: 394, endPoint y: 205, distance: 175.6
click at [394, 205] on section "Historical Permits" at bounding box center [289, 211] width 565 height 20
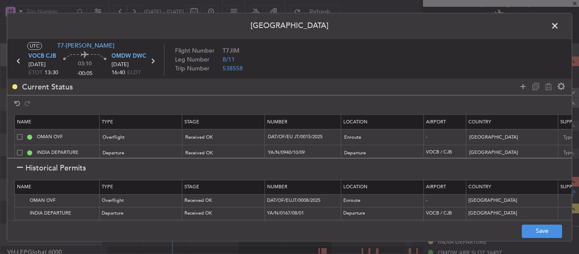
click at [17, 166] on section "Historical Permits" at bounding box center [289, 168] width 565 height 20
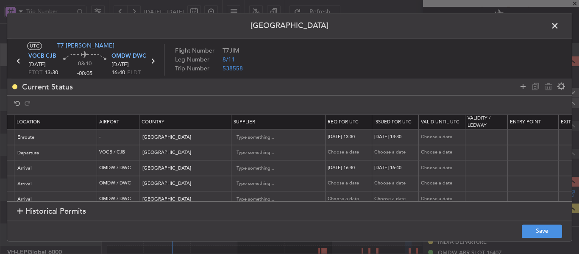
scroll to position [0, 328]
click at [344, 152] on div "Choose a date" at bounding box center [349, 152] width 44 height 7
select select "10"
select select "2025"
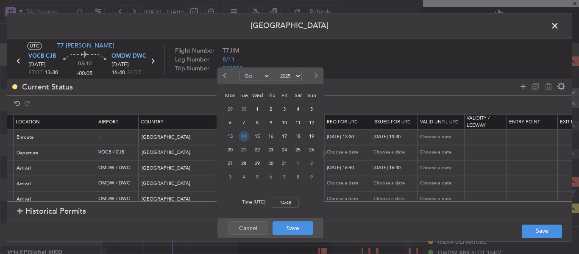
click at [245, 136] on span "14" at bounding box center [244, 136] width 11 height 11
click at [283, 205] on input "00:00" at bounding box center [285, 203] width 27 height 10
type input "13:30"
click at [295, 230] on button "Save" at bounding box center [293, 228] width 40 height 14
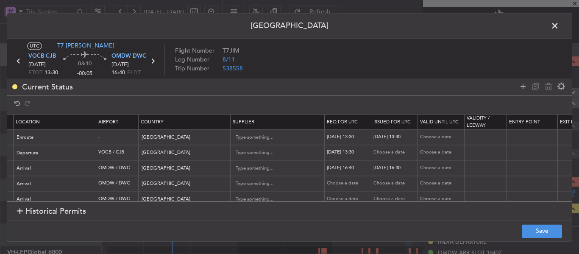
click at [394, 153] on div "Choose a date" at bounding box center [396, 152] width 44 height 7
select select "10"
select select "2025"
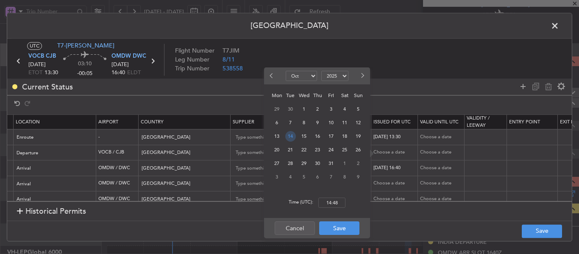
click at [291, 137] on span "14" at bounding box center [290, 136] width 11 height 11
click at [335, 201] on input "00:00" at bounding box center [332, 203] width 27 height 10
type input "13:30"
click at [335, 229] on button "Save" at bounding box center [339, 228] width 40 height 14
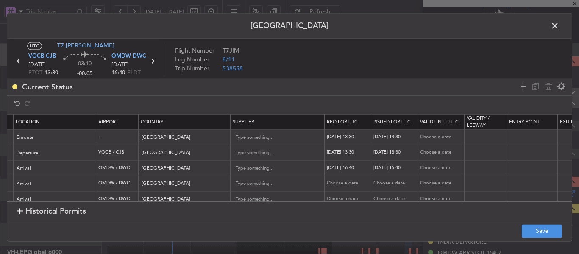
click at [519, 232] on footer "Save" at bounding box center [289, 231] width 565 height 20
click at [532, 232] on button "Save" at bounding box center [542, 231] width 40 height 14
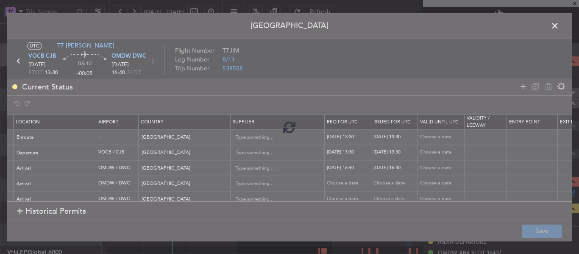
type input "YA/N/0940/10/09"
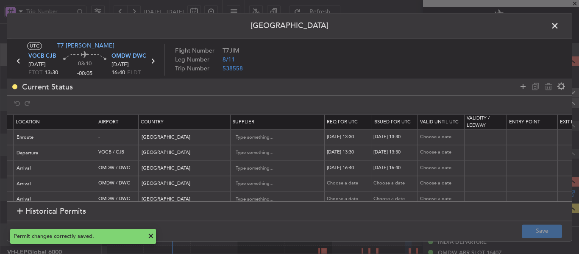
click at [560, 25] on span at bounding box center [560, 28] width 0 height 17
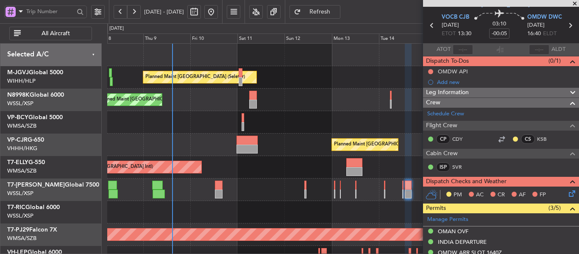
scroll to position [14, 0]
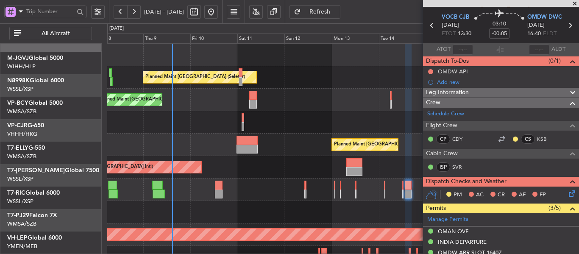
click at [265, 201] on div at bounding box center [343, 212] width 472 height 22
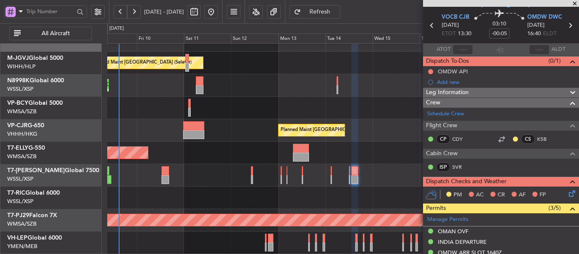
scroll to position [65, 0]
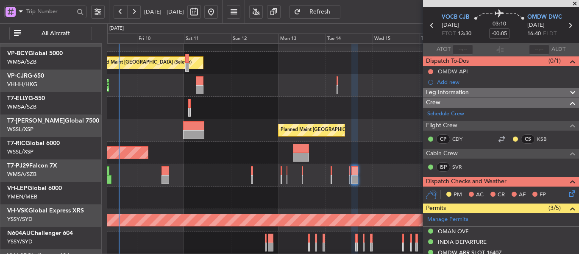
click at [308, 187] on div at bounding box center [343, 198] width 472 height 22
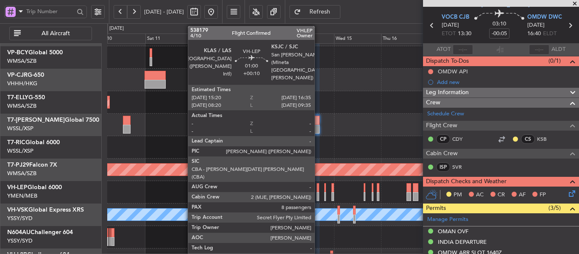
click at [319, 192] on div at bounding box center [318, 196] width 3 height 9
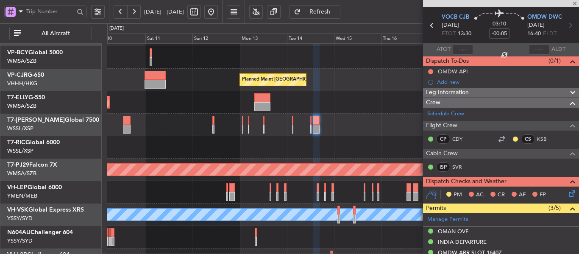
type input "+00:10"
type input "8"
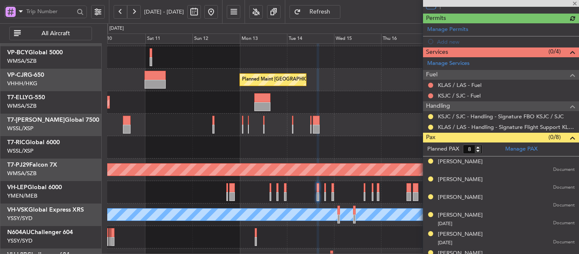
scroll to position [239, 0]
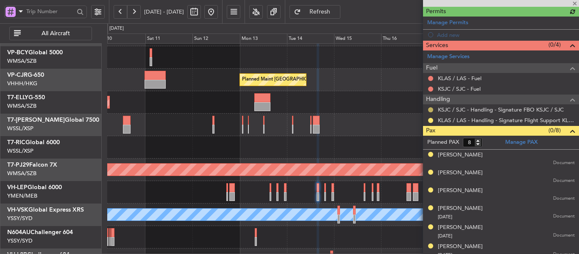
click at [430, 109] on button at bounding box center [430, 109] width 5 height 5
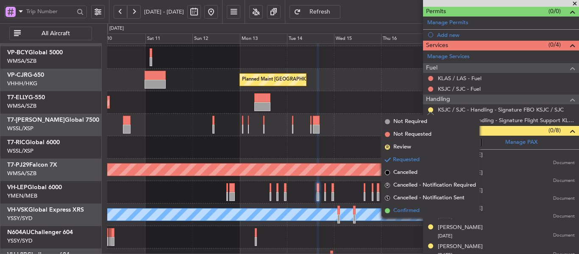
click at [388, 209] on span at bounding box center [387, 210] width 5 height 5
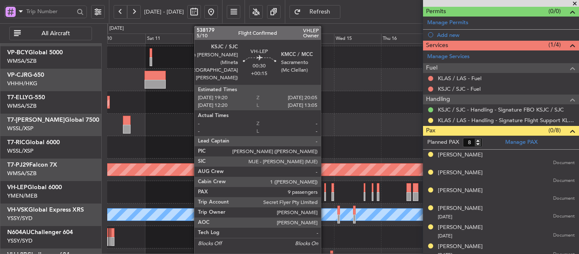
click at [325, 196] on div at bounding box center [326, 196] width 2 height 9
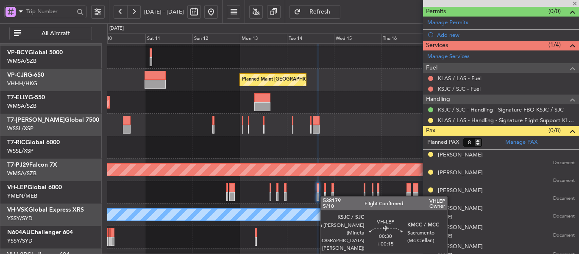
type input "+00:15"
type input "9"
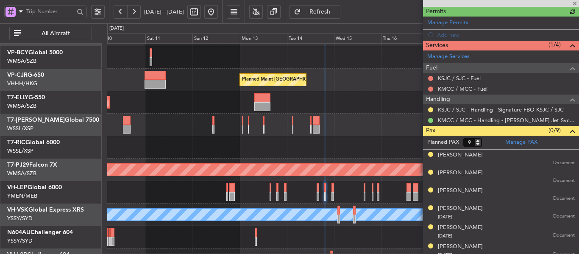
scroll to position [224, 0]
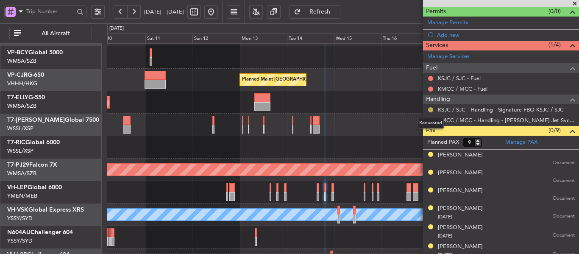
click at [429, 109] on button at bounding box center [430, 109] width 5 height 5
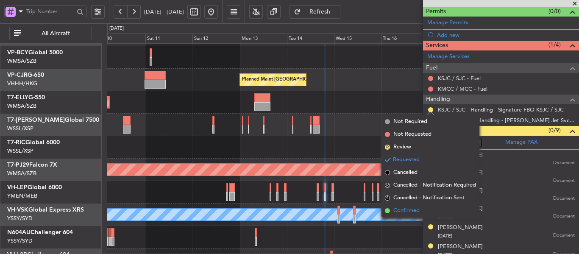
click at [388, 211] on span at bounding box center [387, 210] width 5 height 5
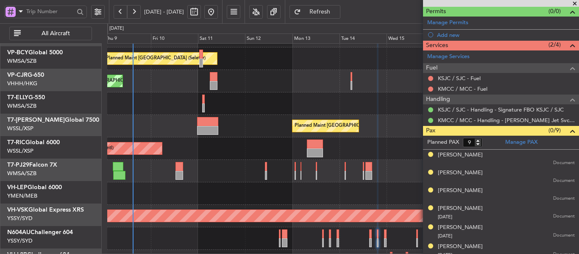
scroll to position [0, 0]
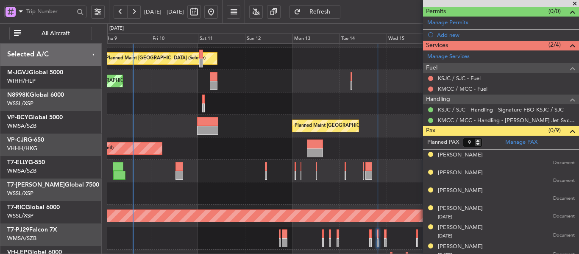
click at [375, 218] on div "Planned Maint [GEOGRAPHIC_DATA] (Seletar) Planned Maint [GEOGRAPHIC_DATA] (Sele…" at bounding box center [343, 171] width 472 height 292
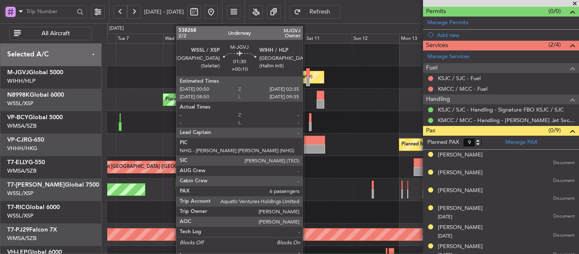
click at [307, 77] on div at bounding box center [308, 72] width 4 height 9
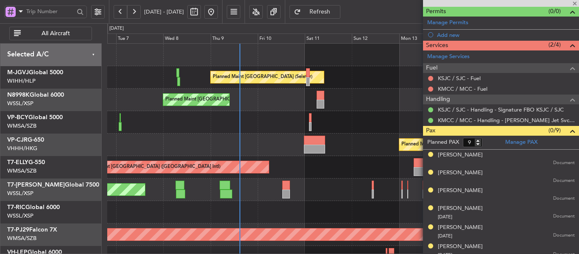
type input "+00:10"
type input "6"
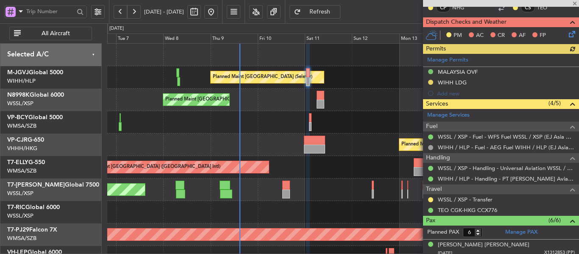
scroll to position [196, 0]
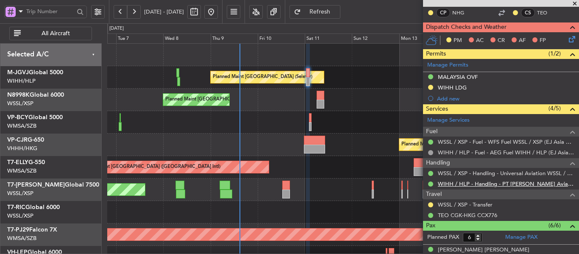
click at [488, 186] on link "WIHH / HLP - Handling - PT [PERSON_NAME] Aviasi WIHH / HLP" at bounding box center [506, 183] width 137 height 7
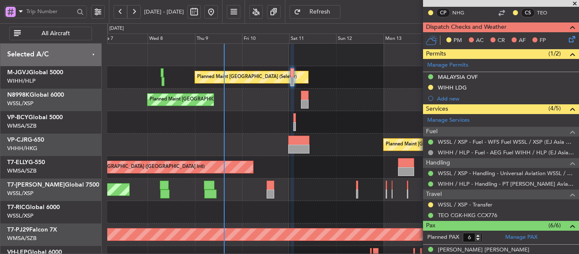
click at [284, 118] on div "Planned Maint [GEOGRAPHIC_DATA] (Seletar) Planned Maint [GEOGRAPHIC_DATA] (Sele…" at bounding box center [343, 190] width 472 height 292
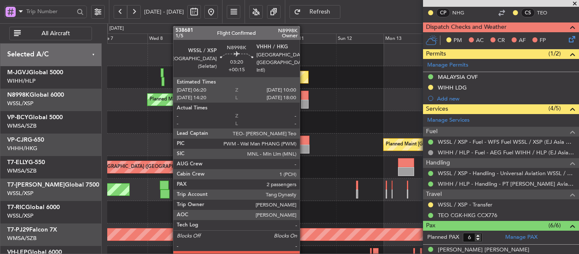
click at [304, 101] on div at bounding box center [304, 104] width 7 height 9
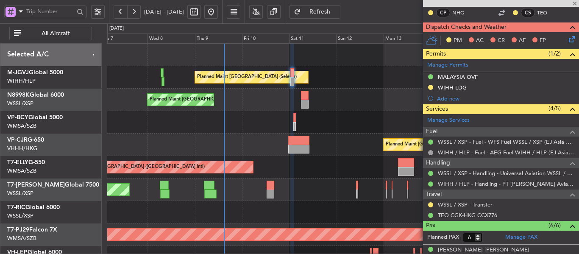
type input "+00:15"
type input "2"
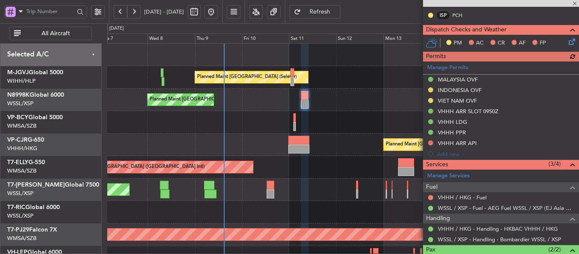
scroll to position [206, 0]
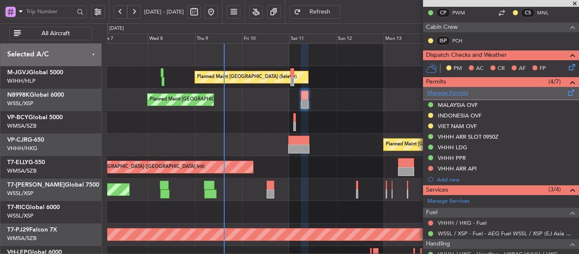
click at [442, 93] on link "Manage Permits" at bounding box center [448, 93] width 41 height 8
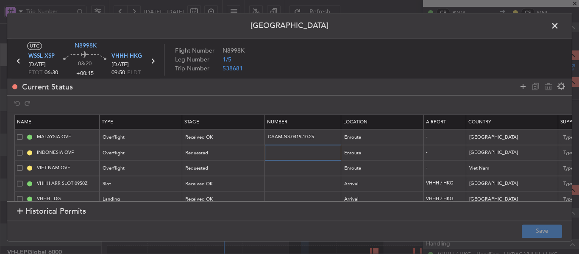
click at [286, 153] on input "text" at bounding box center [304, 152] width 74 height 7
paste input "SJ15981"
type input "SJ15981"
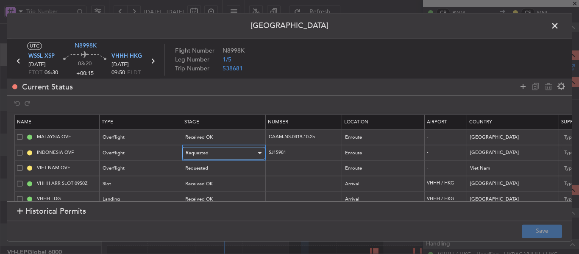
click at [224, 152] on div "Requested" at bounding box center [221, 153] width 70 height 13
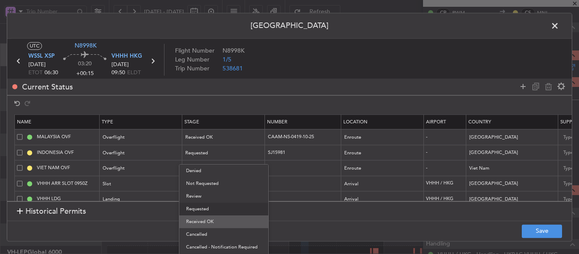
click at [218, 217] on span "Received OK" at bounding box center [224, 221] width 76 height 13
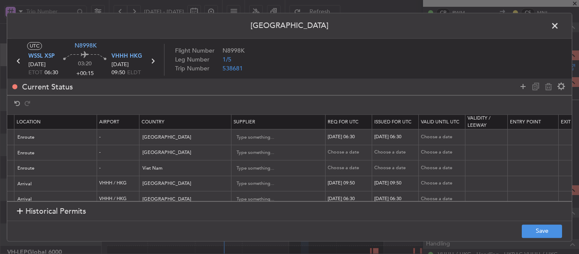
scroll to position [0, 332]
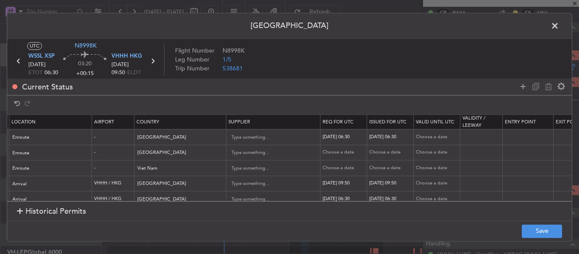
click at [346, 154] on div "Choose a date" at bounding box center [345, 152] width 44 height 7
select select "10"
select select "2025"
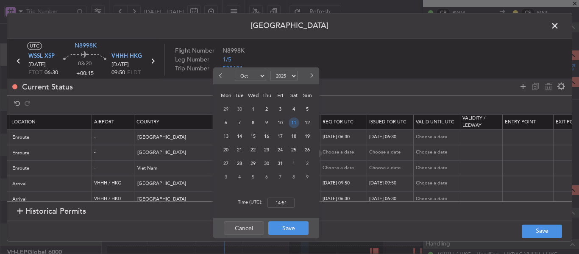
click at [292, 121] on span "11" at bounding box center [294, 122] width 11 height 11
click at [277, 201] on input "00:00" at bounding box center [281, 203] width 27 height 10
type input "06:30"
click at [287, 227] on button "Save" at bounding box center [289, 228] width 40 height 14
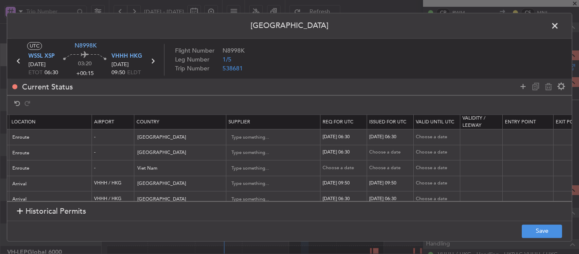
click at [382, 154] on div "Choose a date" at bounding box center [391, 152] width 44 height 7
select select "10"
select select "2025"
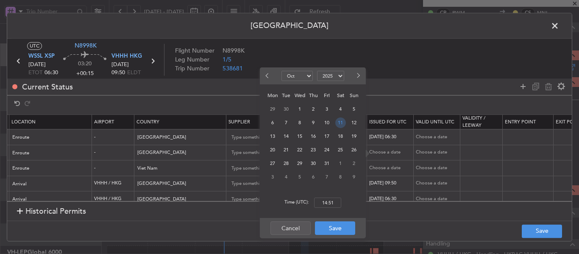
click at [339, 126] on span "11" at bounding box center [341, 122] width 11 height 11
click at [333, 203] on input "00:00" at bounding box center [327, 203] width 27 height 10
type input "06:30"
click at [340, 229] on button "Save" at bounding box center [335, 228] width 40 height 14
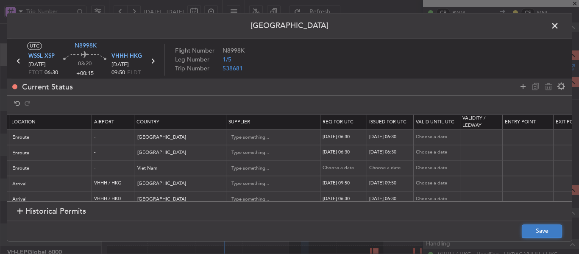
click at [528, 233] on button "Save" at bounding box center [542, 231] width 40 height 14
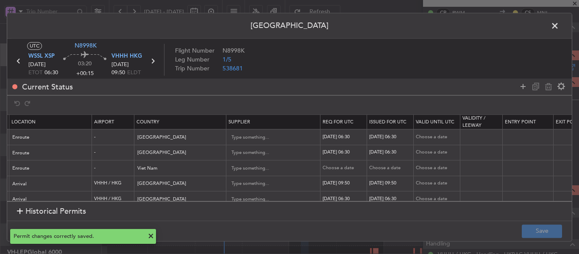
click at [560, 30] on span at bounding box center [560, 28] width 0 height 17
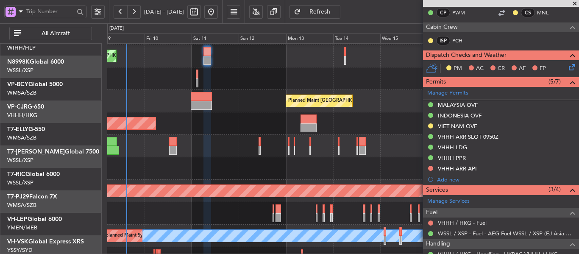
click at [260, 168] on div at bounding box center [343, 168] width 472 height 22
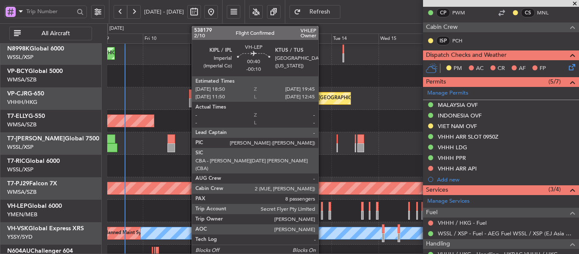
click at [322, 212] on div at bounding box center [322, 215] width 2 height 9
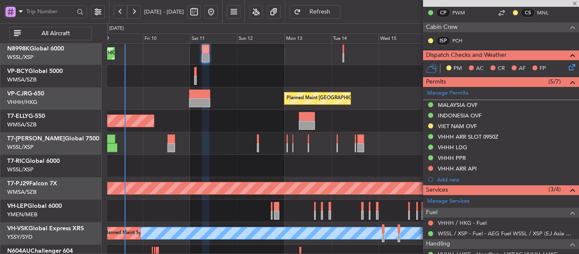
type input "-00:10"
type input "8"
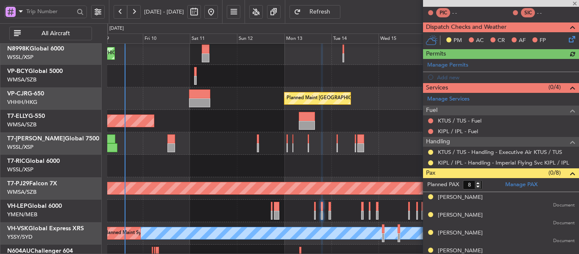
scroll to position [154, 0]
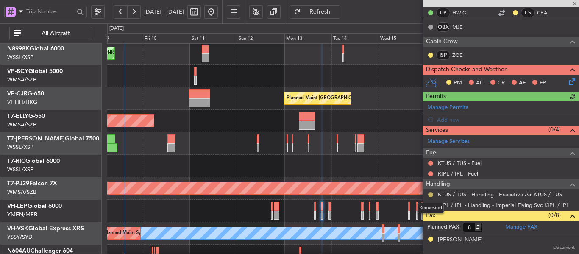
click at [431, 194] on button at bounding box center [430, 194] width 5 height 5
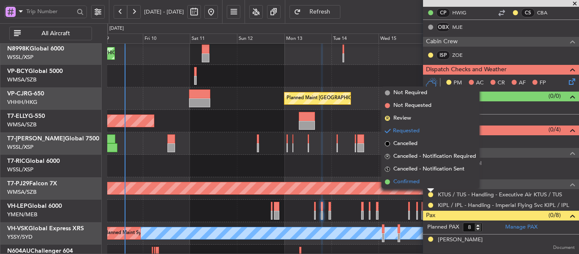
click at [389, 182] on span at bounding box center [387, 181] width 5 height 5
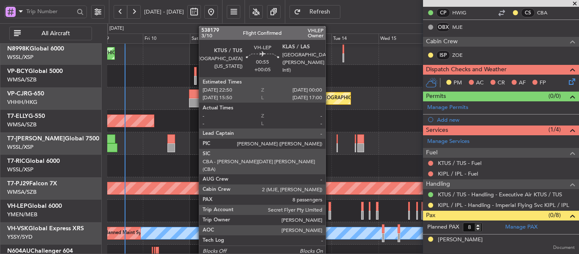
click at [330, 207] on div at bounding box center [330, 206] width 3 height 9
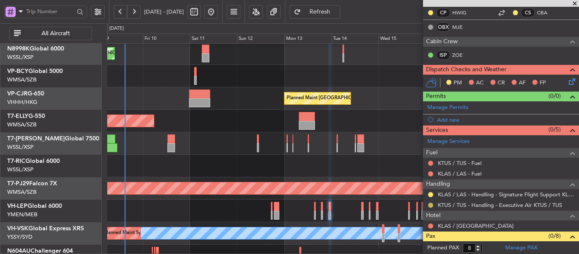
click at [431, 205] on button at bounding box center [430, 205] width 5 height 5
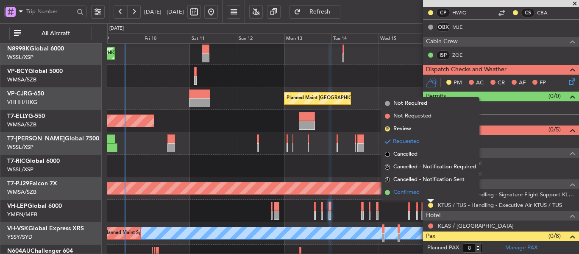
click at [388, 194] on span at bounding box center [387, 192] width 5 height 5
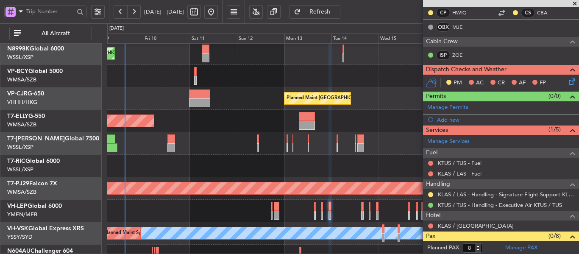
scroll to position [22, 0]
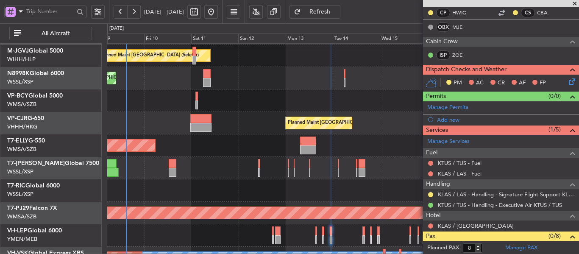
click at [247, 107] on div at bounding box center [343, 101] width 472 height 22
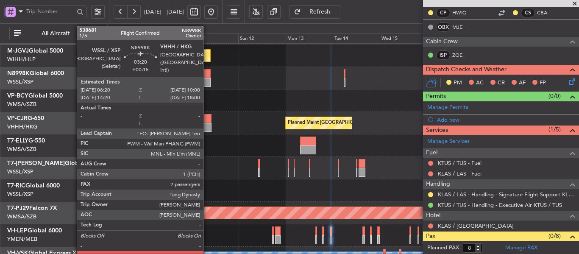
click at [207, 78] on div at bounding box center [206, 73] width 7 height 9
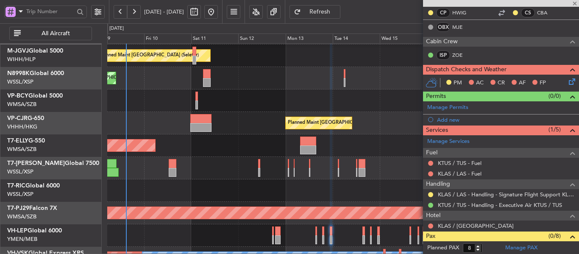
type input "+00:15"
type input "2"
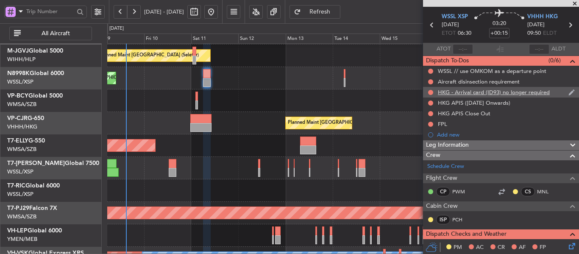
scroll to position [0, 0]
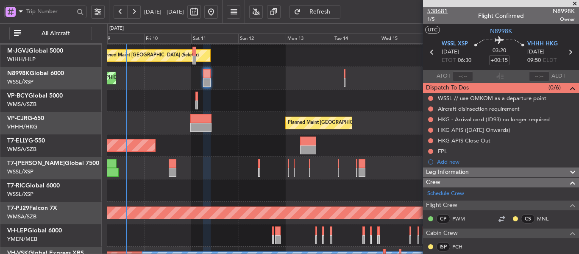
click at [439, 10] on span "538681" at bounding box center [438, 11] width 20 height 9
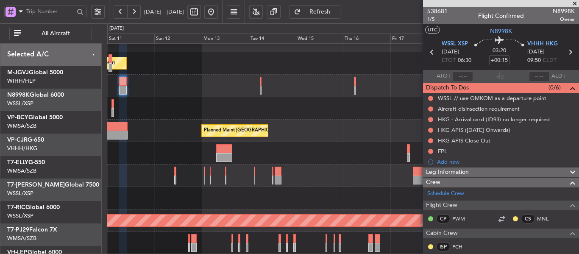
click at [241, 142] on div "Planned Maint [GEOGRAPHIC_DATA] ([GEOGRAPHIC_DATA] Intl)" at bounding box center [343, 131] width 472 height 22
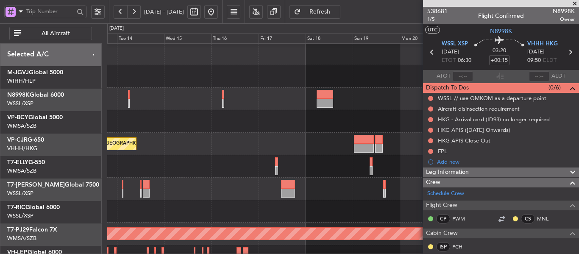
scroll to position [1, 0]
click at [223, 122] on div at bounding box center [343, 121] width 472 height 22
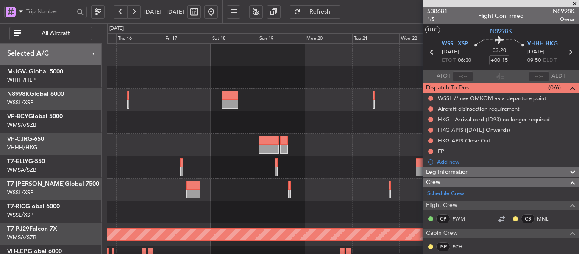
scroll to position [0, 0]
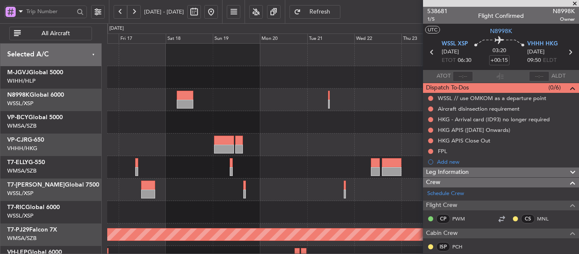
click at [213, 106] on div at bounding box center [343, 100] width 472 height 22
click at [255, 180] on div at bounding box center [343, 190] width 472 height 22
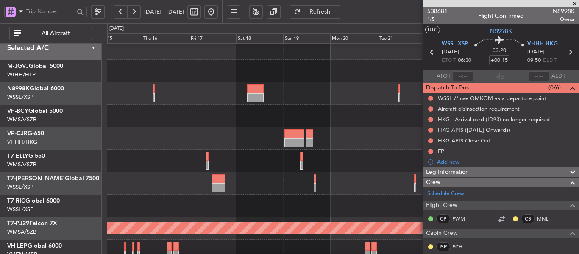
click at [364, 197] on div "Planned Maint [GEOGRAPHIC_DATA] ([GEOGRAPHIC_DATA] Intl) Planned Maint [GEOGRAP…" at bounding box center [343, 183] width 472 height 292
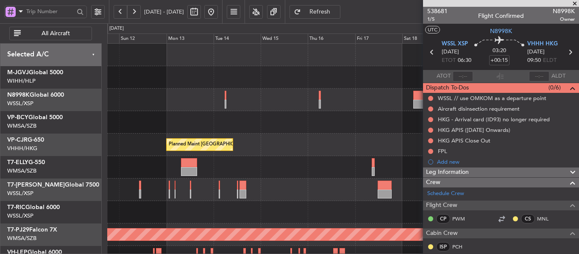
click at [296, 167] on div "Planned Maint [GEOGRAPHIC_DATA] (Seletar) Planned Maint [GEOGRAPHIC_DATA] (Sele…" at bounding box center [343, 190] width 472 height 292
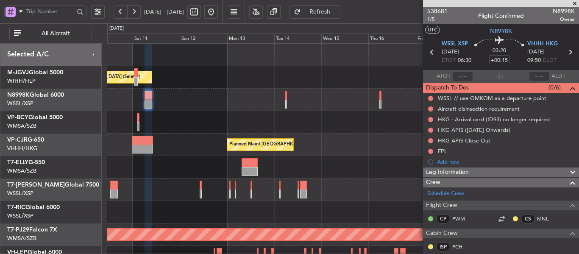
click at [354, 198] on div "Planned Maint [GEOGRAPHIC_DATA] (Seletar) Planned Maint [GEOGRAPHIC_DATA] (Sele…" at bounding box center [343, 190] width 472 height 292
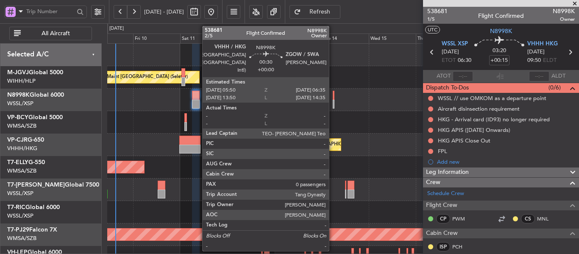
click at [333, 103] on div at bounding box center [334, 104] width 2 height 9
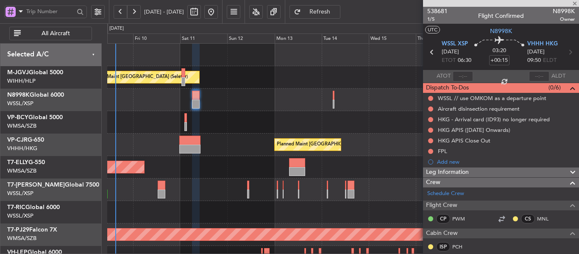
type input "0"
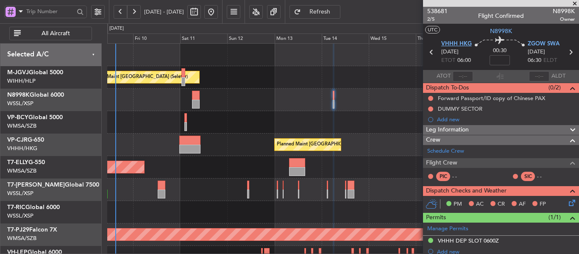
click at [449, 45] on span "VHHH HKG" at bounding box center [457, 44] width 31 height 8
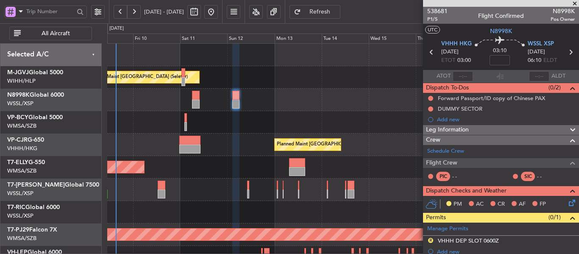
scroll to position [2, 0]
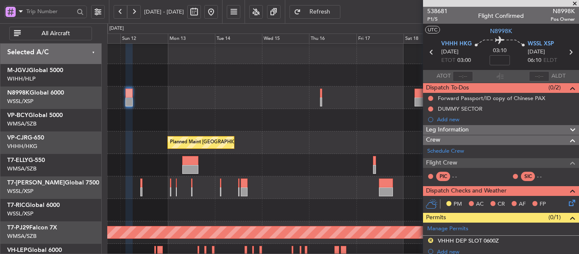
click at [254, 123] on div at bounding box center [343, 120] width 472 height 22
click at [445, 151] on link "Schedule Crew" at bounding box center [446, 151] width 37 height 8
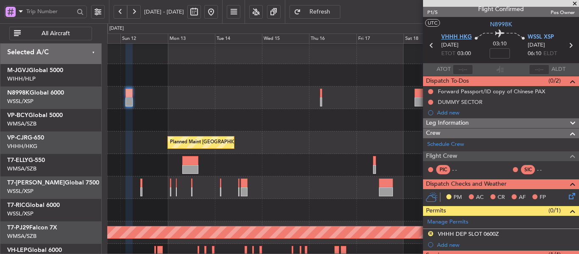
scroll to position [0, 0]
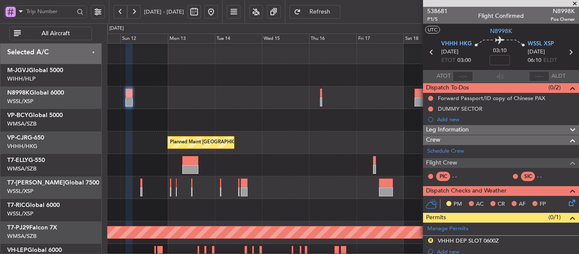
click at [338, 12] on span "Refresh" at bounding box center [320, 12] width 35 height 6
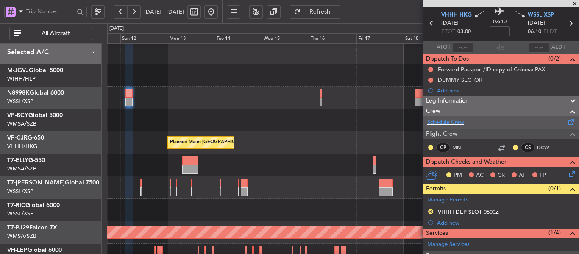
scroll to position [27, 0]
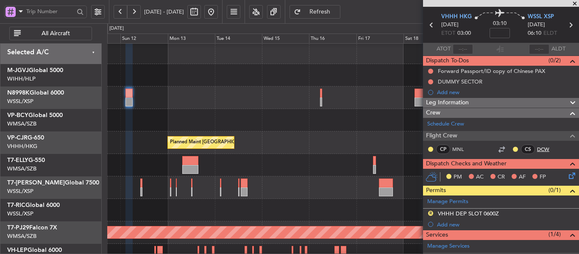
click at [537, 148] on link "DCW" at bounding box center [546, 149] width 19 height 8
click at [373, 152] on div "Planned Maint [GEOGRAPHIC_DATA] (Seletar) Planned Maint [GEOGRAPHIC_DATA] (Sele…" at bounding box center [343, 188] width 472 height 292
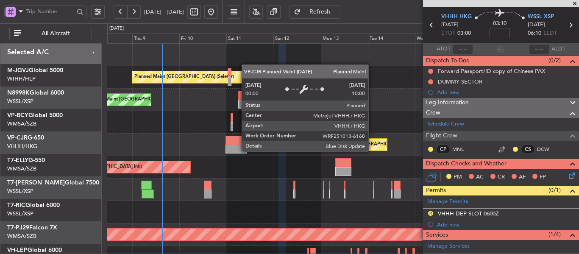
scroll to position [0, 0]
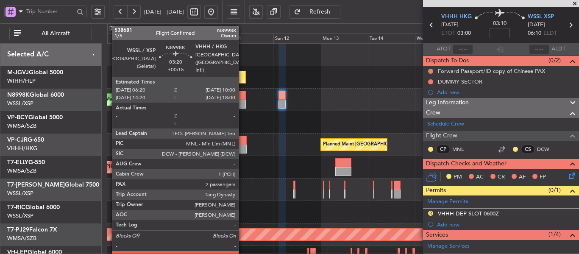
click at [243, 104] on div at bounding box center [241, 104] width 7 height 9
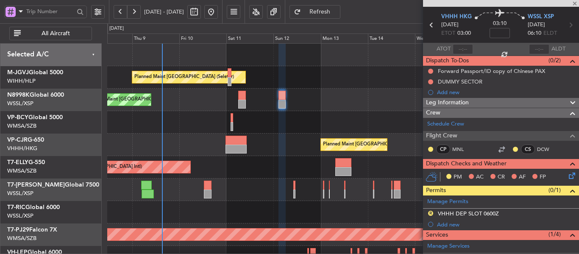
type input "+00:15"
type input "2"
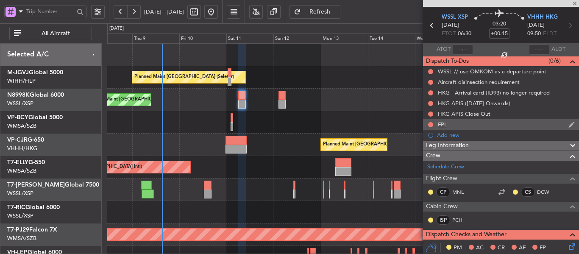
click at [444, 125] on div "FPL" at bounding box center [442, 124] width 9 height 7
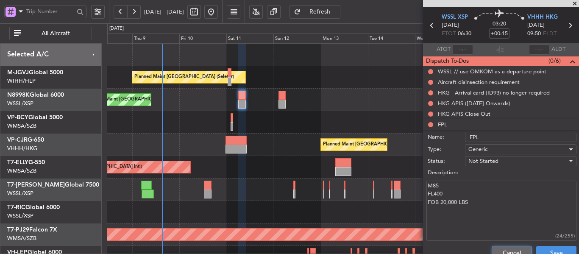
click at [497, 249] on button "Cancel" at bounding box center [512, 253] width 40 height 14
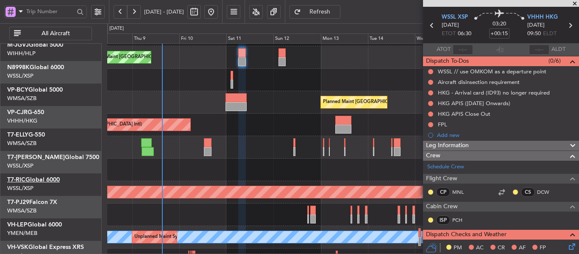
scroll to position [42, 0]
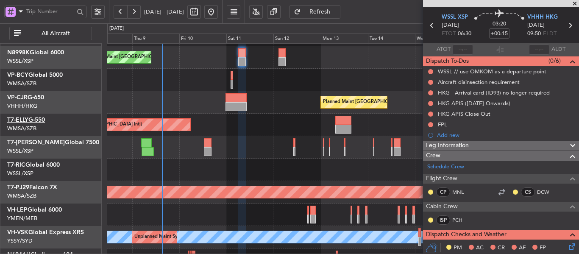
click at [41, 121] on link "T7-ELLY G-550" at bounding box center [26, 120] width 38 height 6
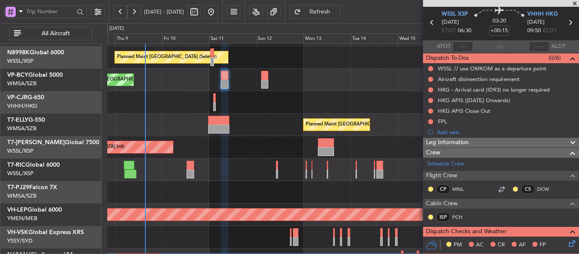
scroll to position [0, 0]
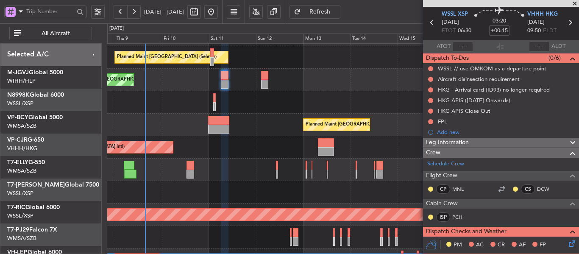
click at [258, 167] on div "Planned Maint [GEOGRAPHIC_DATA] (Seletar) Planned Maint [GEOGRAPHIC_DATA] (Sele…" at bounding box center [343, 170] width 472 height 292
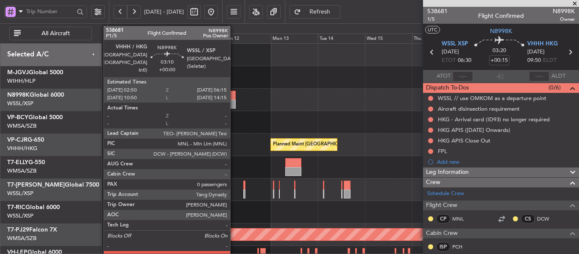
click at [234, 98] on div at bounding box center [232, 95] width 7 height 9
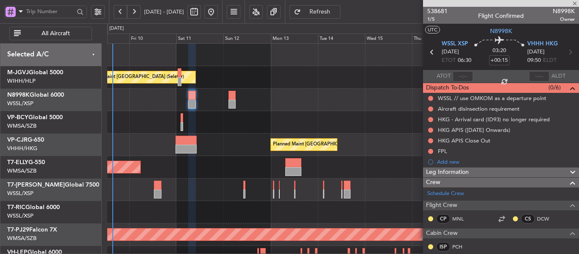
type input "0"
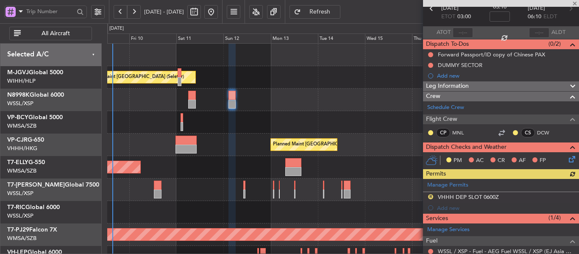
scroll to position [85, 0]
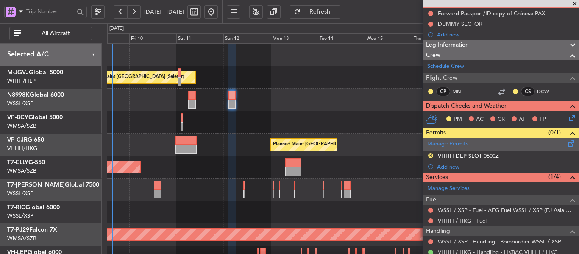
click at [442, 144] on link "Manage Permits" at bounding box center [448, 144] width 41 height 8
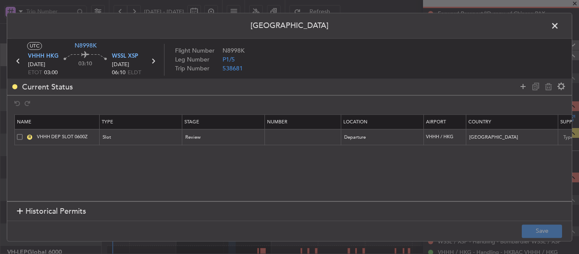
click at [17, 211] on div at bounding box center [20, 212] width 6 height 6
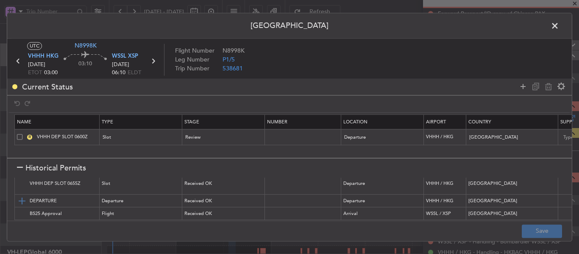
click at [23, 202] on img at bounding box center [22, 201] width 10 height 10
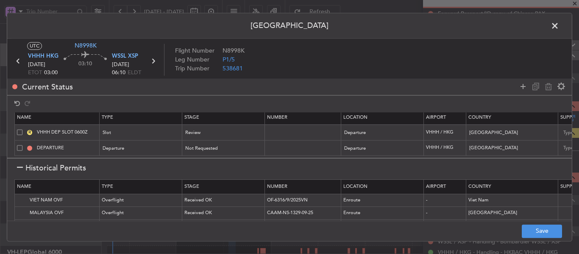
scroll to position [0, 0]
click at [23, 204] on img at bounding box center [22, 201] width 10 height 10
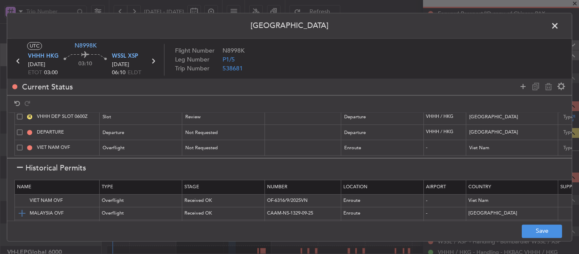
click at [23, 214] on img at bounding box center [22, 214] width 10 height 10
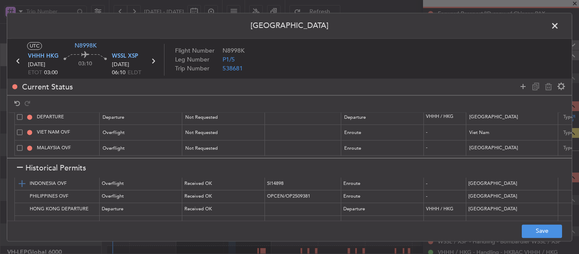
click at [22, 185] on img at bounding box center [22, 184] width 10 height 10
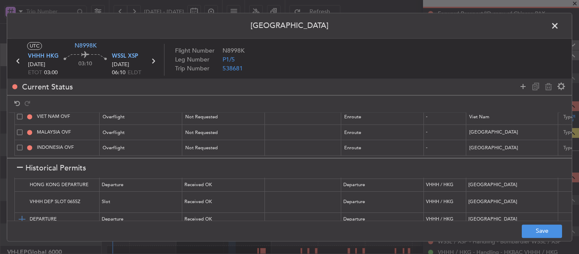
scroll to position [85, 0]
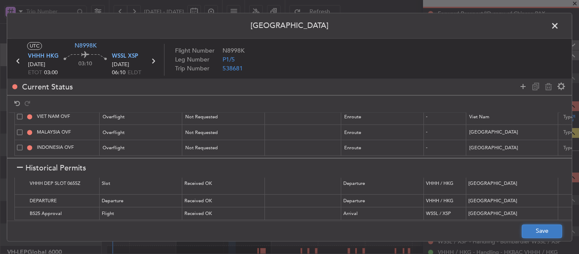
click at [540, 233] on button "Save" at bounding box center [542, 231] width 40 height 14
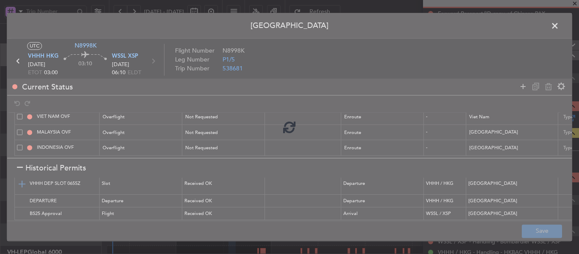
type input "HONG KONG DEPARTURE"
type input "NNN"
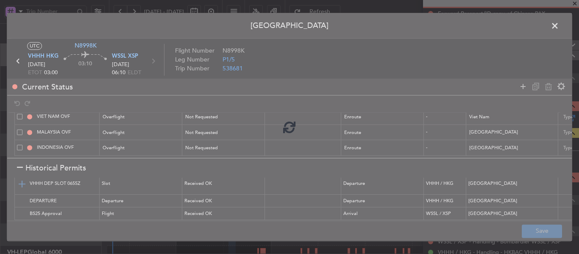
type input "2"
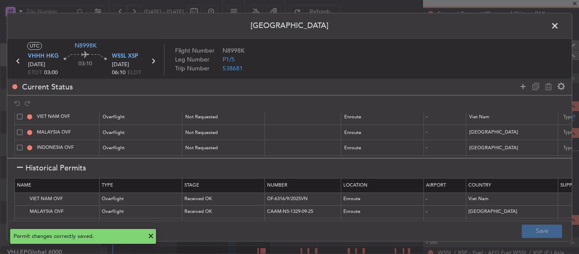
scroll to position [0, 0]
click at [560, 25] on span at bounding box center [560, 28] width 0 height 17
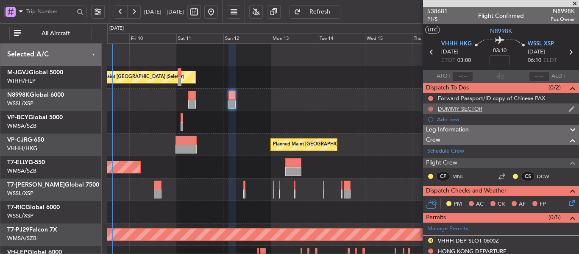
click at [432, 107] on button at bounding box center [430, 108] width 5 height 5
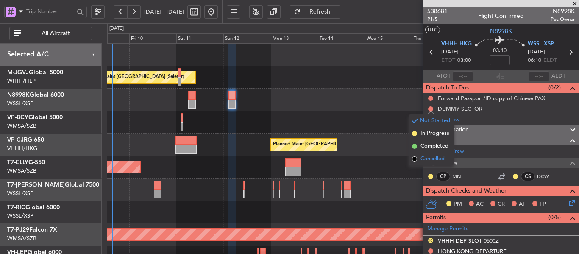
click at [415, 159] on span at bounding box center [414, 159] width 5 height 5
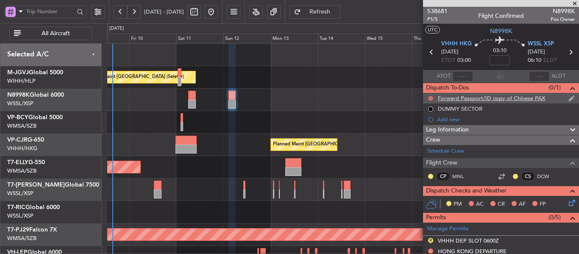
click at [430, 97] on button at bounding box center [430, 98] width 5 height 5
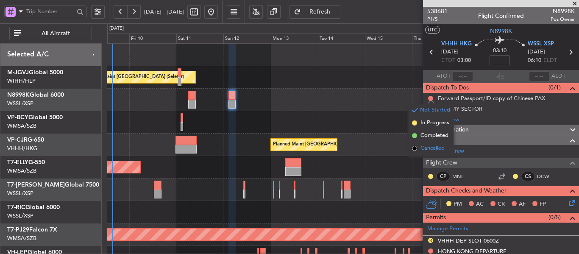
click at [415, 148] on span at bounding box center [414, 148] width 5 height 5
click at [366, 102] on div "Planned Maint [GEOGRAPHIC_DATA] (Seletar)" at bounding box center [343, 100] width 472 height 22
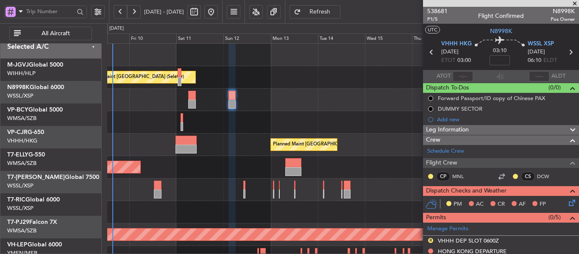
click at [165, 111] on div at bounding box center [343, 122] width 472 height 22
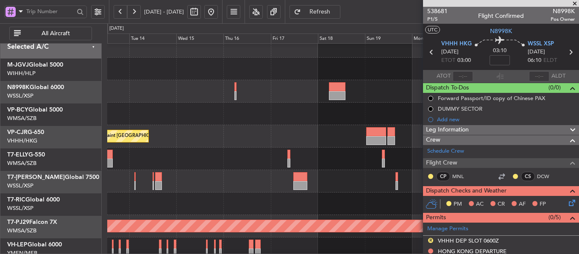
scroll to position [8, 0]
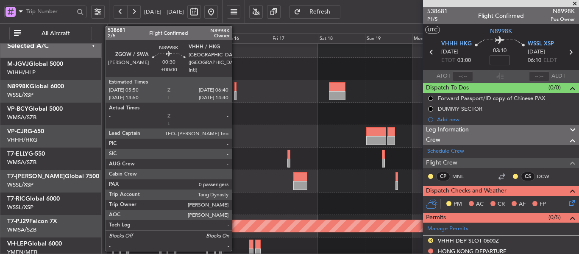
click at [236, 94] on div at bounding box center [236, 95] width 2 height 9
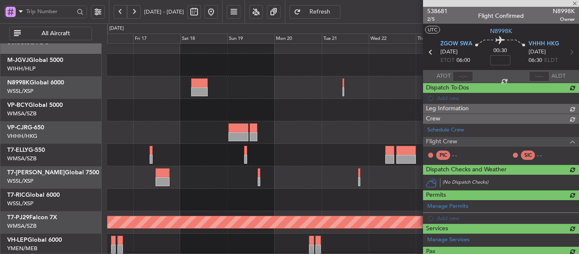
click at [242, 99] on div at bounding box center [343, 87] width 472 height 22
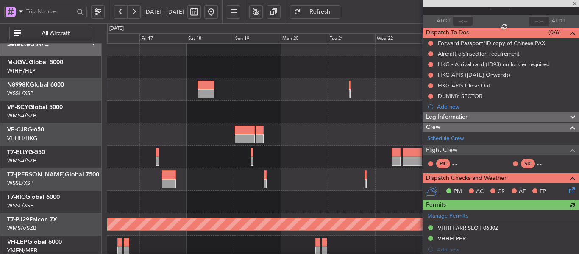
scroll to position [165, 0]
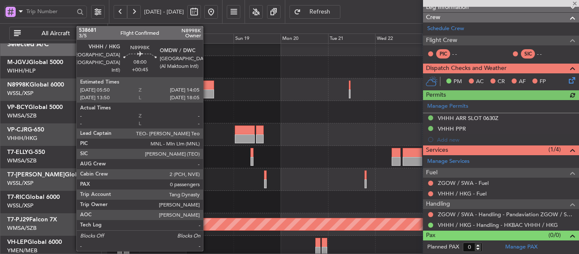
click at [207, 90] on div at bounding box center [206, 94] width 17 height 9
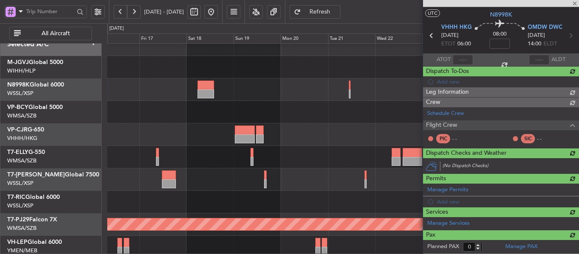
type input "+00:45"
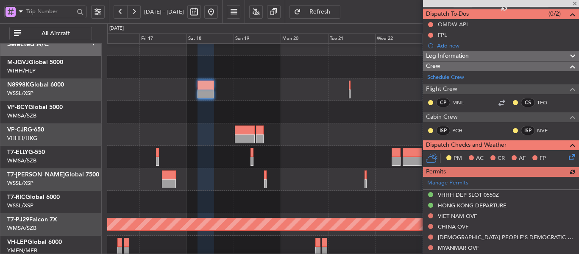
scroll to position [55, 0]
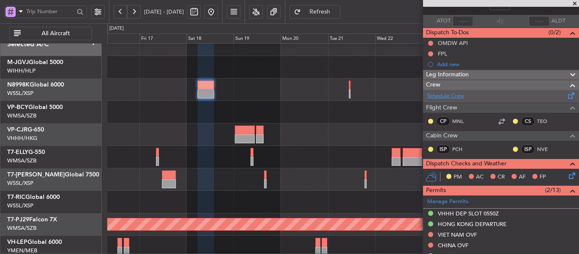
click at [447, 95] on link "Schedule Crew" at bounding box center [446, 96] width 37 height 8
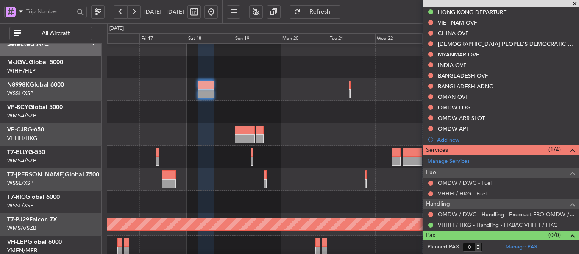
scroll to position [0, 0]
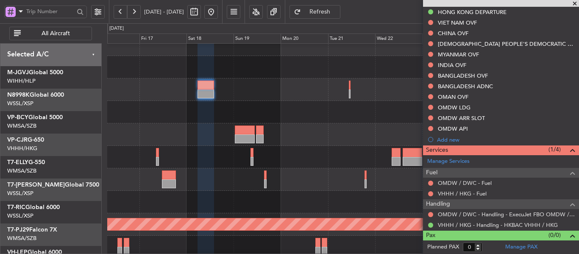
click at [397, 185] on div "Planned Maint [GEOGRAPHIC_DATA] ([GEOGRAPHIC_DATA] Intl) Planned Maint [GEOGRAP…" at bounding box center [343, 180] width 472 height 292
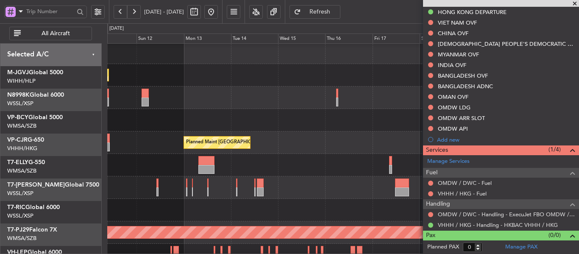
click at [313, 159] on div "Planned Maint [GEOGRAPHIC_DATA] ([GEOGRAPHIC_DATA] Intl)" at bounding box center [343, 165] width 472 height 22
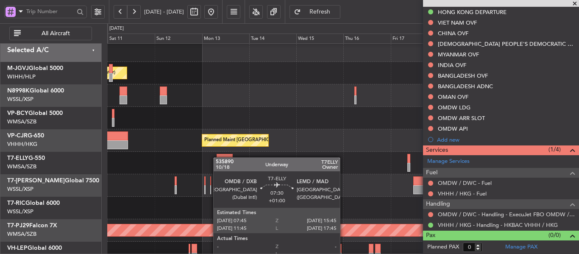
click at [302, 154] on div "Planned Maint [GEOGRAPHIC_DATA] ([GEOGRAPHIC_DATA] Intl)" at bounding box center [343, 163] width 472 height 22
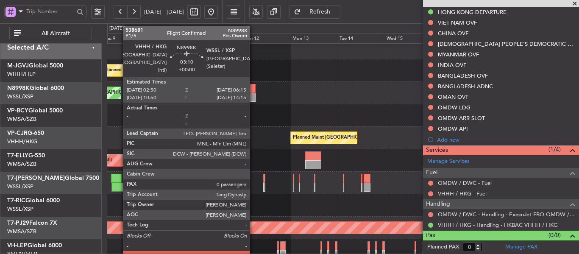
click at [254, 95] on div at bounding box center [252, 97] width 7 height 9
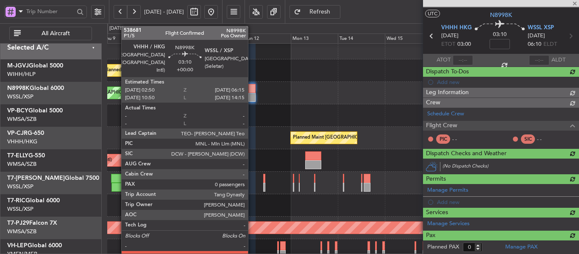
click at [252, 87] on div at bounding box center [252, 88] width 7 height 9
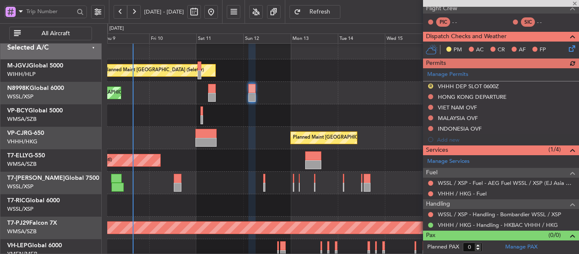
scroll to position [154, 0]
click at [341, 18] on button "Refresh" at bounding box center [315, 12] width 51 height 14
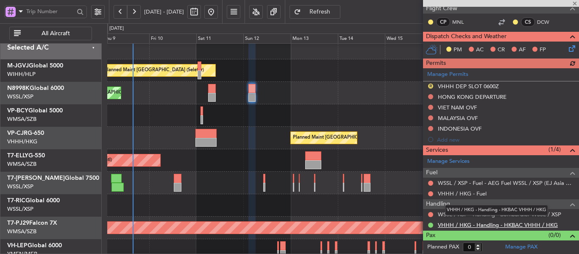
click at [472, 225] on link "VHHH / HKG - Handling - HKBAC VHHH / HKG" at bounding box center [498, 224] width 120 height 7
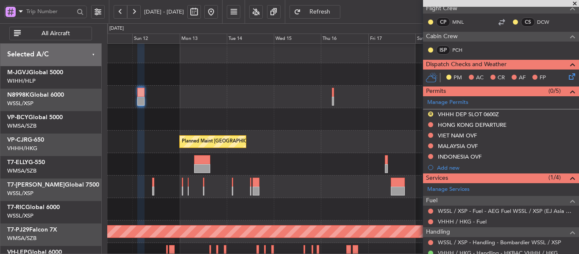
scroll to position [3, 0]
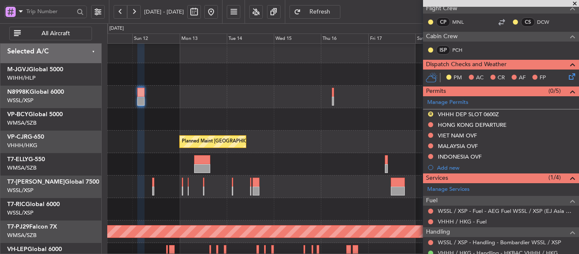
click at [255, 121] on div at bounding box center [343, 119] width 472 height 22
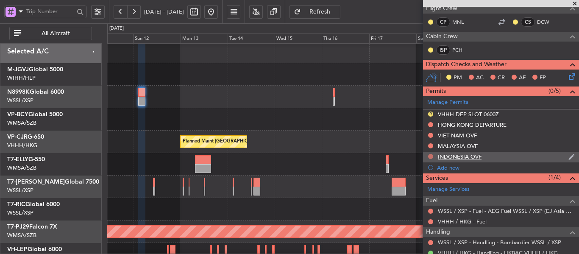
click at [432, 156] on button at bounding box center [430, 156] width 5 height 5
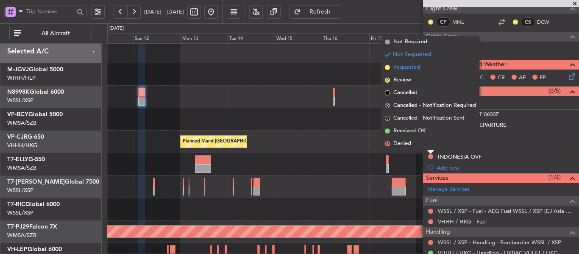
click at [386, 68] on span at bounding box center [387, 67] width 5 height 5
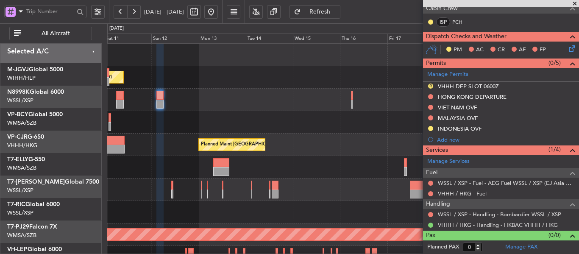
scroll to position [0, 0]
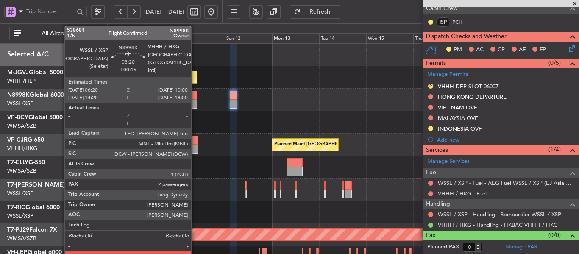
click at [195, 97] on div at bounding box center [193, 95] width 7 height 9
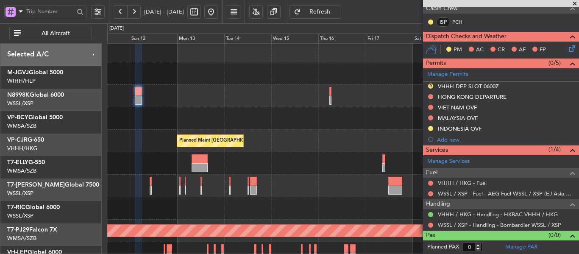
click at [117, 125] on div at bounding box center [343, 118] width 472 height 22
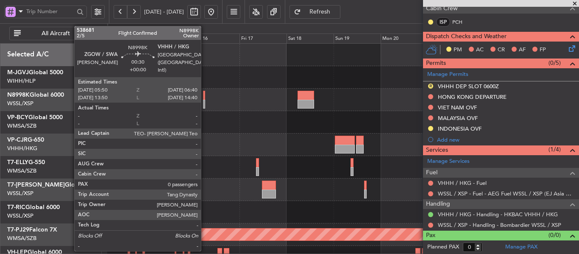
click at [205, 102] on div at bounding box center [204, 104] width 2 height 9
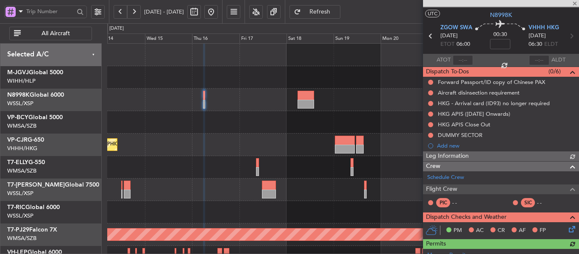
scroll to position [165, 0]
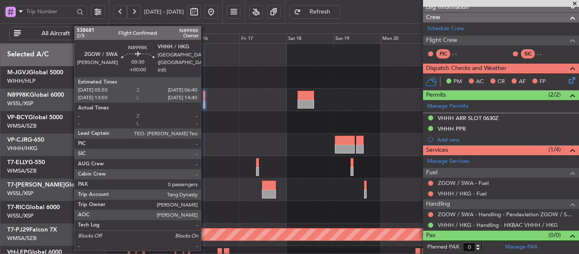
click at [205, 95] on div at bounding box center [204, 95] width 2 height 9
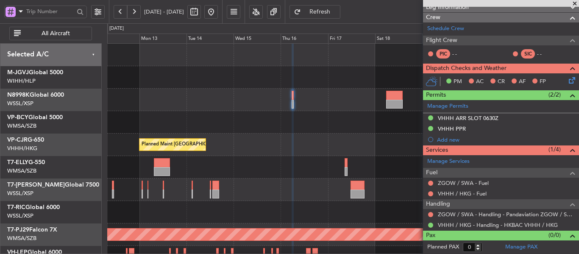
click at [251, 168] on div "Planned Maint [GEOGRAPHIC_DATA] (Seletar) Planned Maint [GEOGRAPHIC_DATA] ([GEO…" at bounding box center [343, 190] width 472 height 292
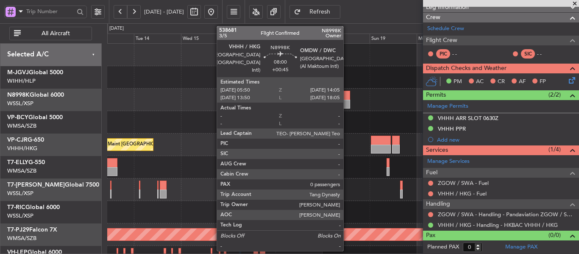
click at [347, 99] on div at bounding box center [342, 95] width 17 height 9
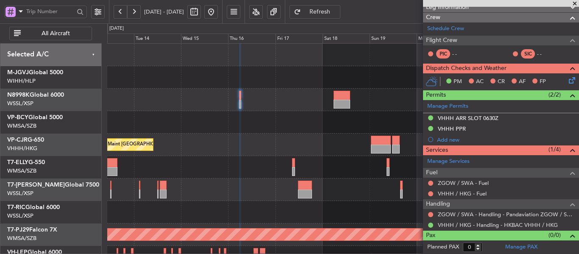
click at [322, 8] on button "Refresh" at bounding box center [315, 12] width 51 height 14
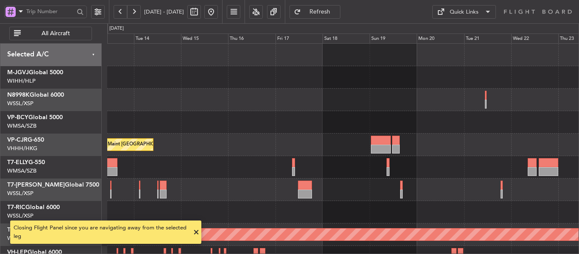
scroll to position [0, 0]
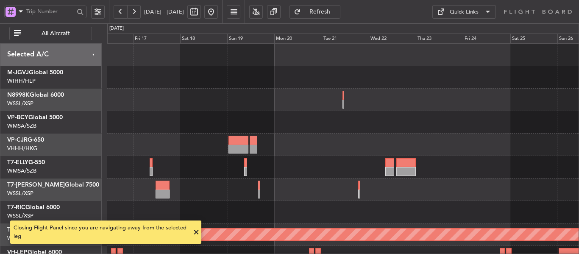
click at [221, 116] on div at bounding box center [343, 122] width 472 height 22
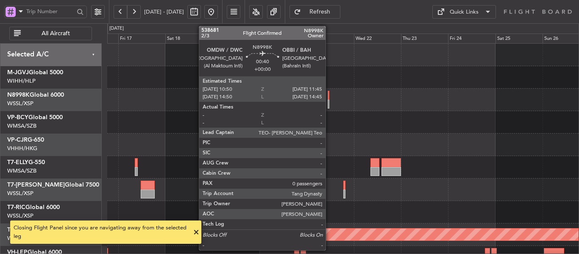
click at [330, 103] on div at bounding box center [329, 104] width 2 height 9
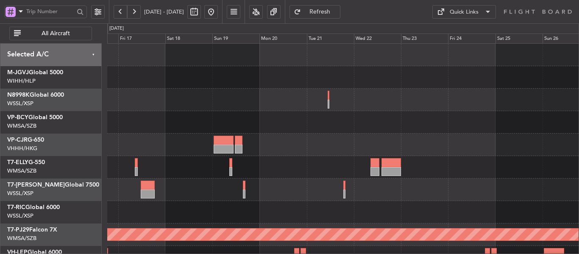
click at [338, 14] on span "Refresh" at bounding box center [320, 12] width 35 height 6
click at [493, 118] on div "Planned Maint [GEOGRAPHIC_DATA] ([GEOGRAPHIC_DATA] Intl) Planned Maint [GEOGRAP…" at bounding box center [343, 190] width 472 height 292
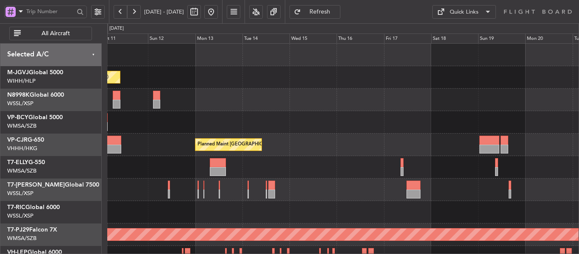
click at [465, 120] on div at bounding box center [343, 122] width 472 height 22
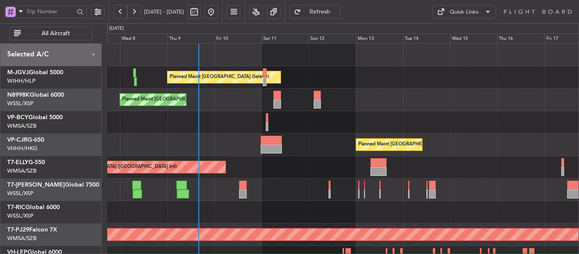
click at [338, 11] on span "Refresh" at bounding box center [320, 12] width 35 height 6
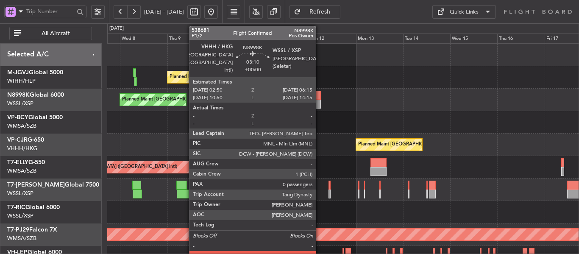
click at [320, 94] on div at bounding box center [317, 95] width 7 height 9
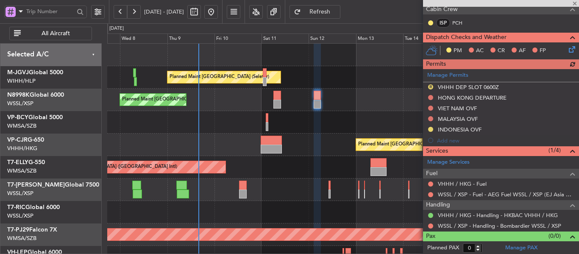
scroll to position [182, 0]
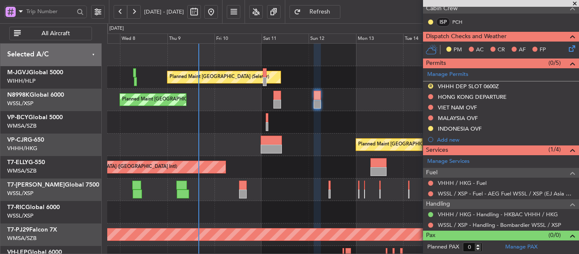
click at [430, 107] on div "Manage Permits R VHHH DEP SLOT 0600Z [GEOGRAPHIC_DATA] DEPARTURE VIET NAM OVF M…" at bounding box center [501, 106] width 156 height 77
click at [430, 109] on button at bounding box center [430, 107] width 5 height 5
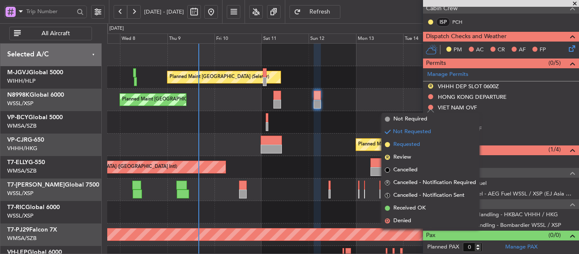
click at [388, 143] on span at bounding box center [387, 144] width 5 height 5
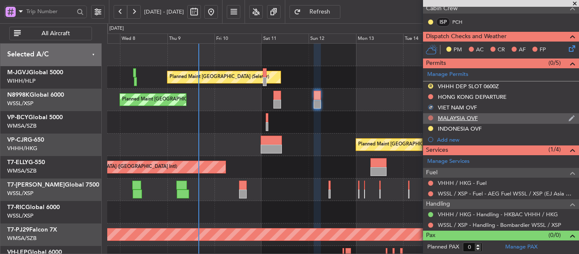
click at [431, 118] on button at bounding box center [430, 117] width 5 height 5
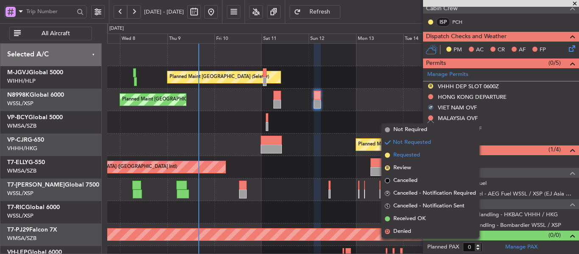
click at [388, 155] on span at bounding box center [387, 155] width 5 height 5
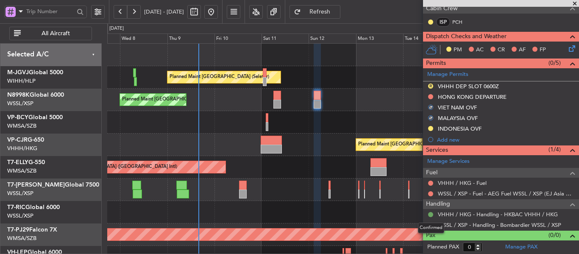
click at [429, 214] on button at bounding box center [430, 214] width 5 height 5
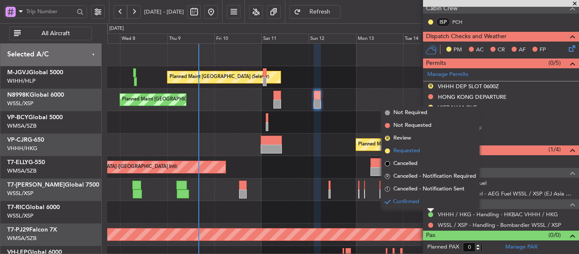
click at [388, 150] on span at bounding box center [387, 150] width 5 height 5
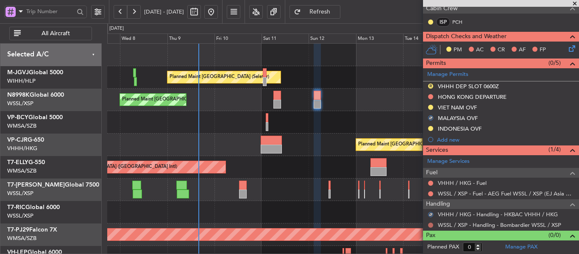
click at [430, 223] on button at bounding box center [430, 225] width 5 height 5
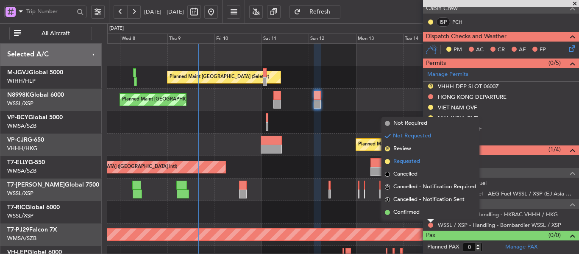
click at [386, 161] on span at bounding box center [387, 161] width 5 height 5
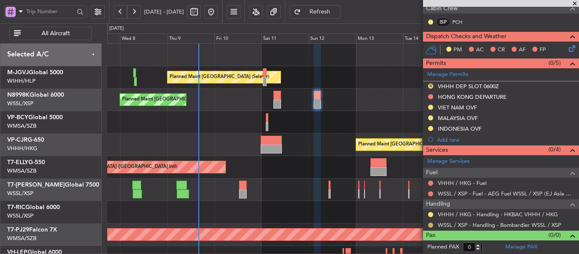
click at [431, 224] on button at bounding box center [430, 225] width 5 height 5
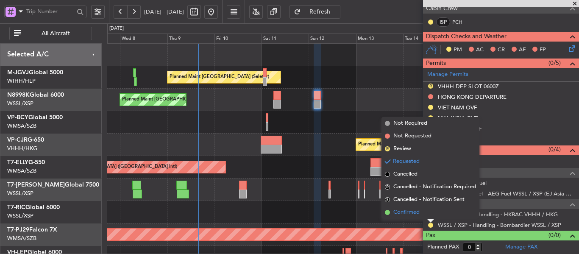
click at [388, 213] on span at bounding box center [387, 212] width 5 height 5
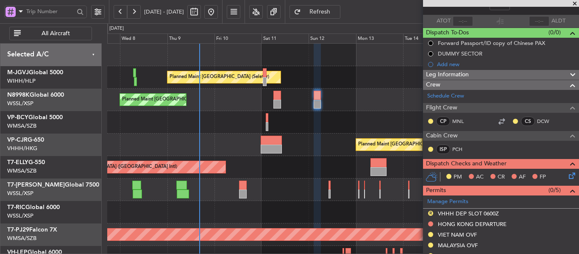
scroll to position [0, 0]
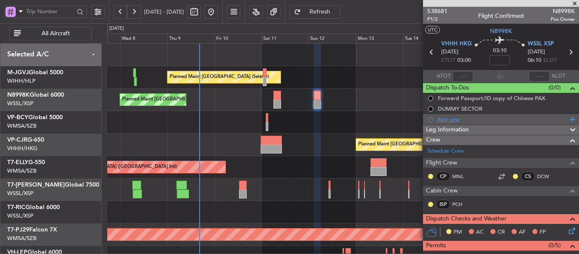
click at [451, 118] on div "Add new" at bounding box center [502, 119] width 130 height 7
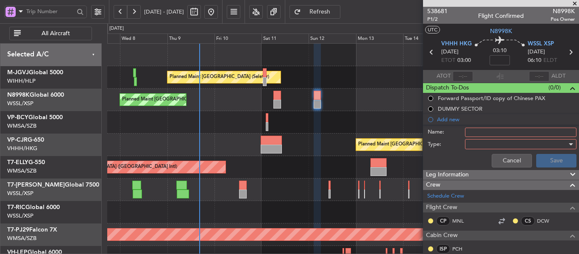
click at [471, 130] on input "Name:" at bounding box center [521, 132] width 112 height 9
type input "FPL"
click at [492, 148] on div at bounding box center [518, 144] width 99 height 13
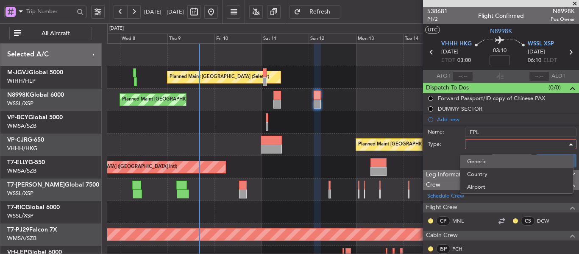
click at [487, 161] on span "Generic" at bounding box center [516, 161] width 99 height 13
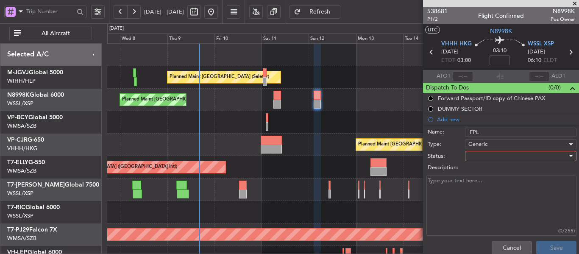
click at [477, 158] on div at bounding box center [518, 156] width 99 height 13
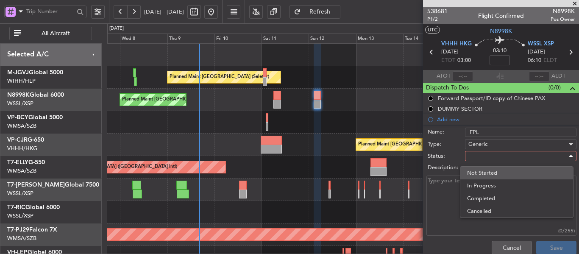
click at [480, 171] on span "Not Started" at bounding box center [516, 173] width 99 height 13
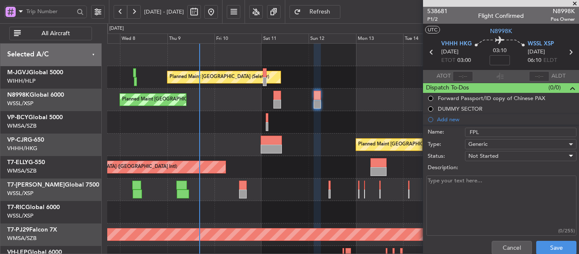
click at [464, 186] on textarea "Description:" at bounding box center [502, 206] width 150 height 61
type textarea "FL400 M85 FOB 18000 lbs"
click at [537, 243] on button "Save" at bounding box center [557, 248] width 40 height 14
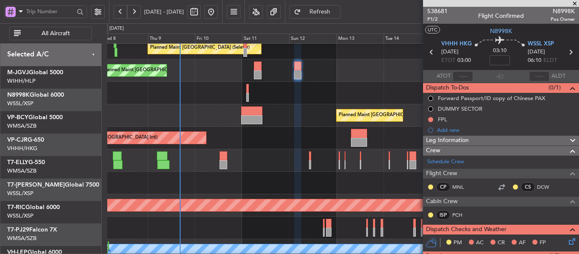
scroll to position [81, 0]
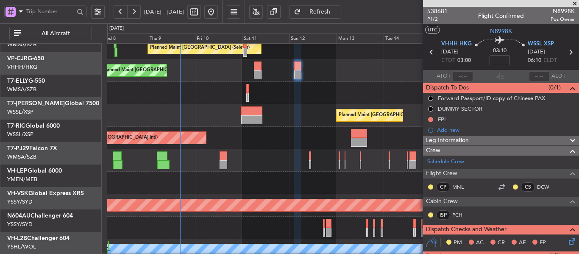
click at [320, 118] on div "Planned Maint [GEOGRAPHIC_DATA] (Seletar) Planned Maint [GEOGRAPHIC_DATA] (Sele…" at bounding box center [343, 160] width 472 height 292
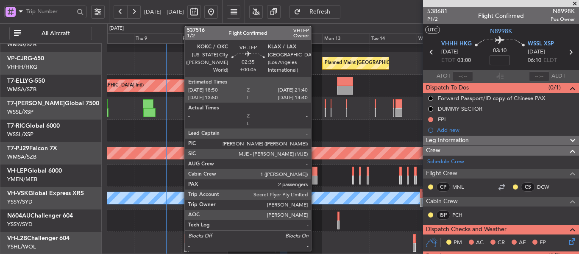
click at [315, 179] on div at bounding box center [315, 180] width 6 height 9
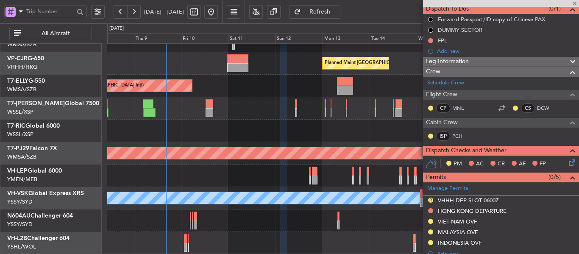
scroll to position [85, 0]
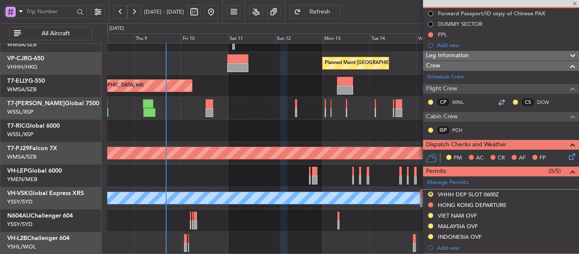
type input "+00:05"
type input "2"
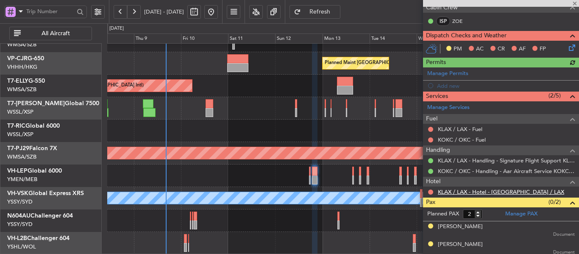
scroll to position [186, 0]
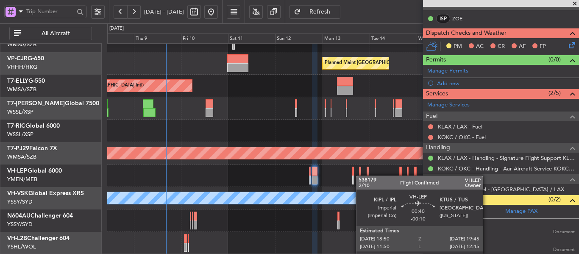
click at [361, 176] on div at bounding box center [343, 176] width 472 height 22
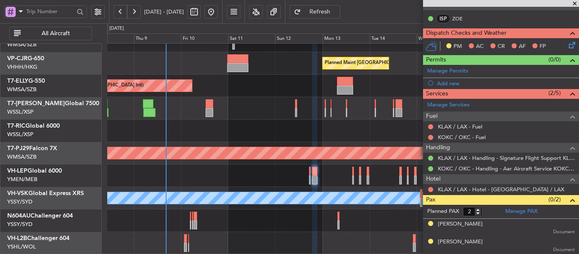
click at [358, 179] on div at bounding box center [343, 176] width 472 height 22
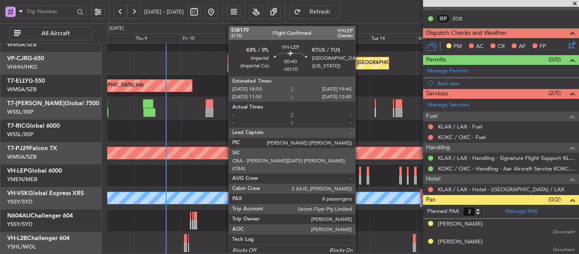
click at [360, 180] on div at bounding box center [360, 180] width 2 height 9
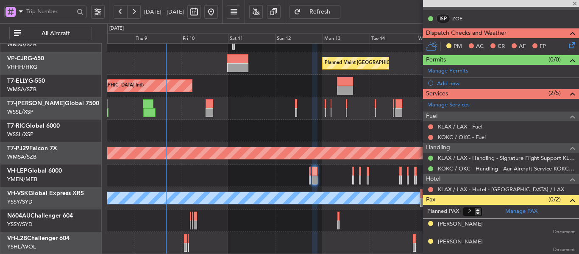
type input "-00:10"
type input "8"
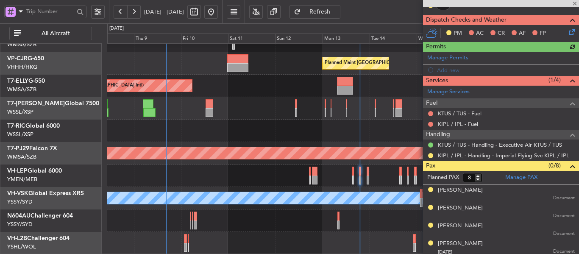
scroll to position [218, 0]
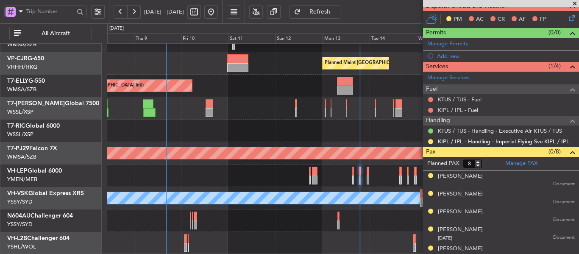
click at [473, 142] on link "KIPL / IPL - Handling - Imperial Flying Svc KIPL / IPL" at bounding box center [503, 141] width 131 height 7
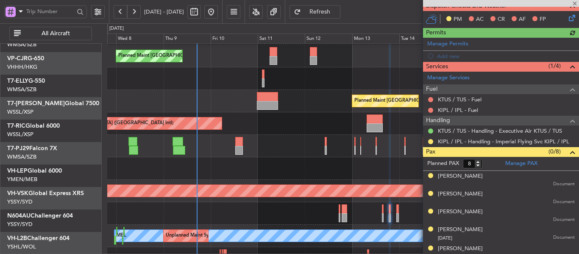
scroll to position [45, 0]
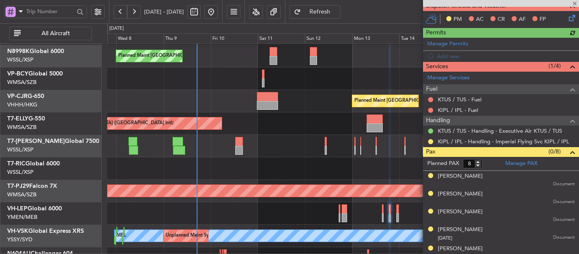
click at [243, 169] on div at bounding box center [343, 168] width 472 height 22
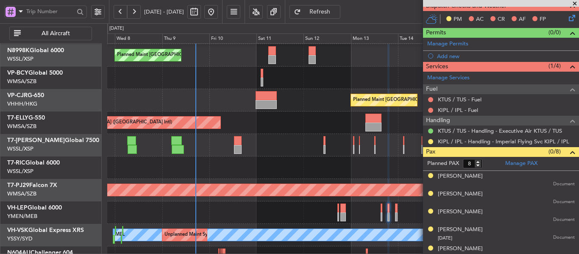
scroll to position [0, 0]
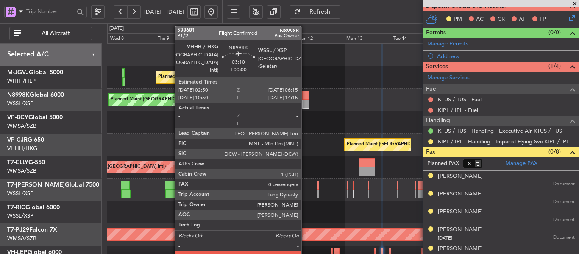
click at [305, 103] on div at bounding box center [305, 104] width 7 height 9
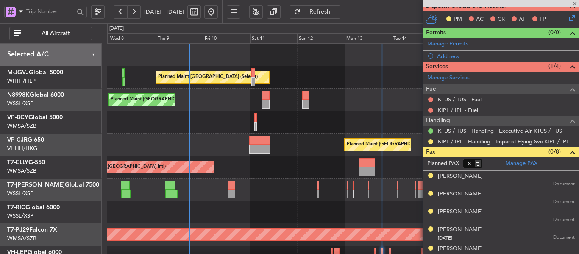
type input "0"
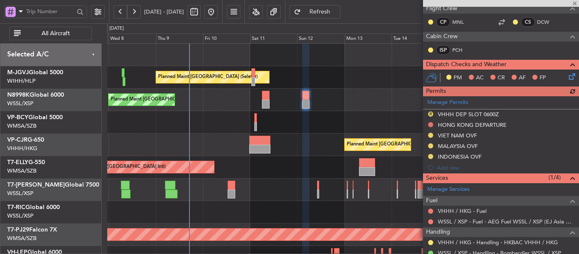
scroll to position [193, 0]
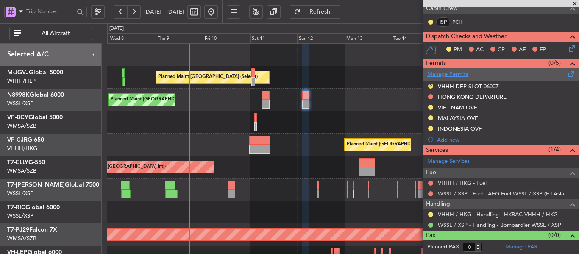
click at [459, 72] on link "Manage Permits" at bounding box center [448, 74] width 41 height 8
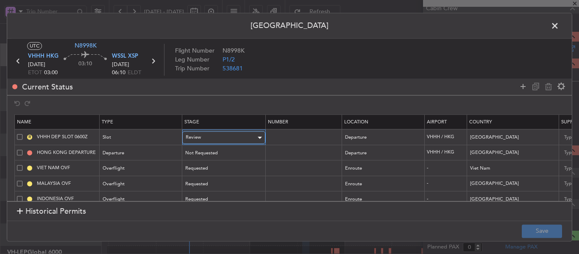
click at [242, 136] on div "Review" at bounding box center [221, 137] width 70 height 13
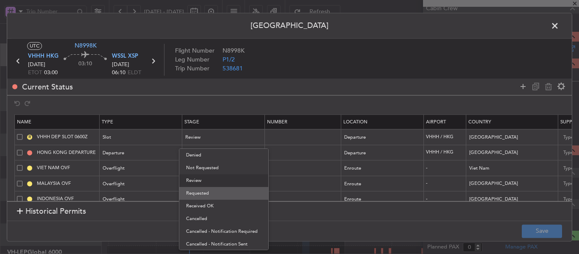
click at [216, 191] on span "Requested" at bounding box center [224, 193] width 76 height 13
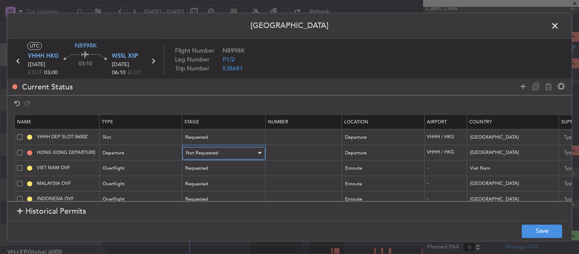
click at [208, 150] on span "Not Requested" at bounding box center [202, 153] width 33 height 6
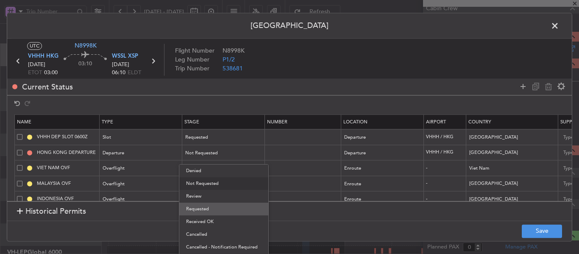
click at [211, 210] on span "Requested" at bounding box center [224, 209] width 76 height 13
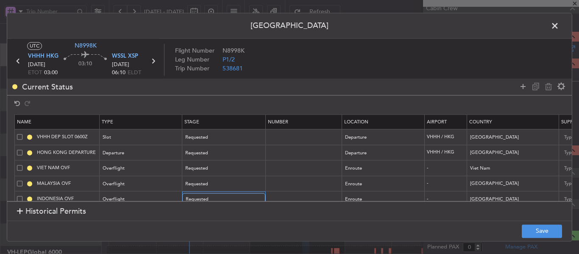
scroll to position [14, 0]
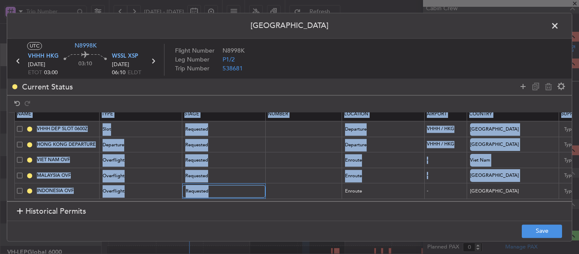
drag, startPoint x: 212, startPoint y: 195, endPoint x: 372, endPoint y: 198, distance: 159.5
click at [372, 198] on section "Name Type Stage Number Location Airport Country Supplier Req For Utc Issued For…" at bounding box center [289, 157] width 565 height 89
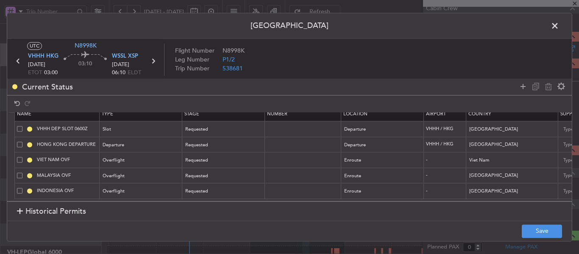
click at [281, 201] on section "Historical Permits" at bounding box center [289, 211] width 565 height 20
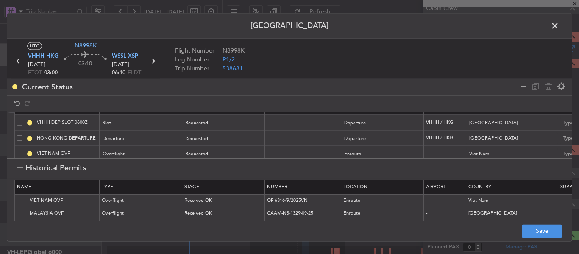
click at [21, 171] on h1 "Historical Permits" at bounding box center [51, 167] width 69 height 11
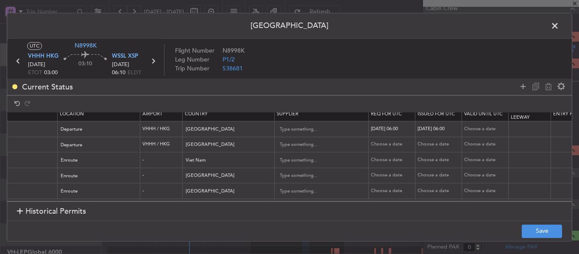
scroll to position [0, 334]
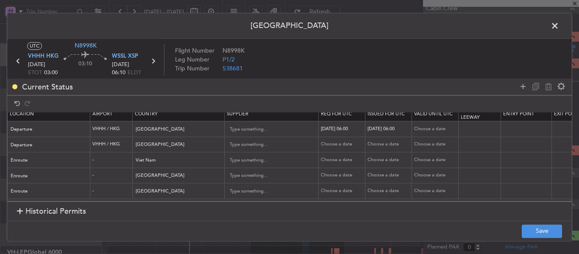
click at [343, 126] on div "[DATE] 06:00" at bounding box center [343, 129] width 44 height 7
select select "10"
select select "2025"
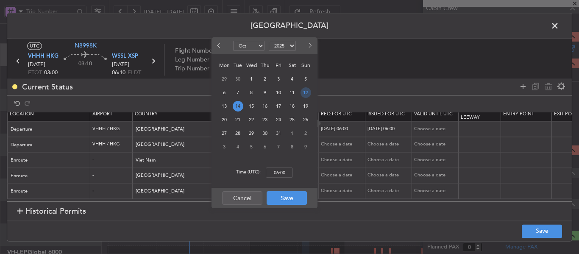
click at [305, 92] on span "12" at bounding box center [306, 92] width 11 height 11
click at [273, 175] on input "00:00" at bounding box center [279, 173] width 27 height 10
type input "03:00"
click at [285, 194] on button "Save" at bounding box center [287, 198] width 40 height 14
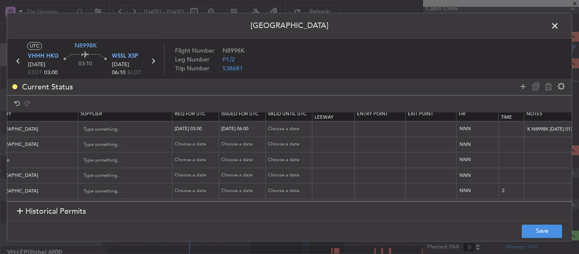
scroll to position [0, 531]
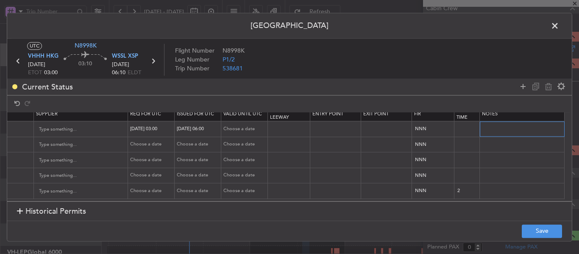
drag, startPoint x: 476, startPoint y: 122, endPoint x: 560, endPoint y: 124, distance: 84.5
click at [560, 124] on tr "VHHH DEP SLOT 0600Z Slot Requested Departure VHHH / HKG Hong Kong 12/10/2025 03…" at bounding box center [31, 129] width 1082 height 16
paste input "T N8998K 12OCT 014GLEX 0300WSSL D / ID.VHHHDGN4872000/"
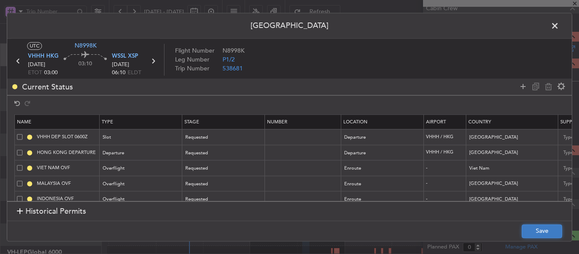
scroll to position [0, 0]
click at [556, 232] on button "Save" at bounding box center [542, 231] width 40 height 14
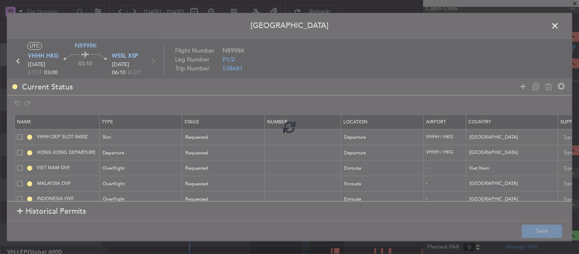
type input "T N8998K 12OCT 014GLEX 0300WSSL D / ID.VHHHDGN4872000/"
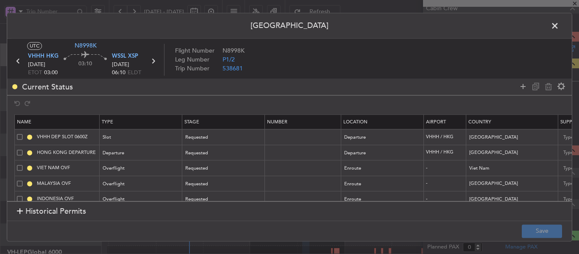
click at [560, 26] on span at bounding box center [560, 28] width 0 height 17
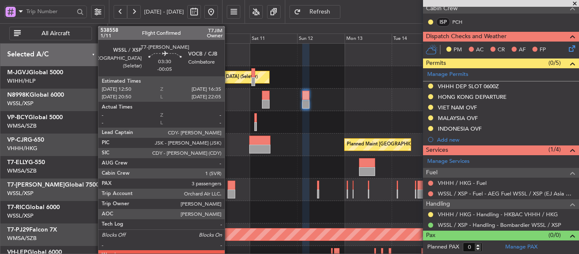
click at [229, 188] on div at bounding box center [232, 185] width 8 height 9
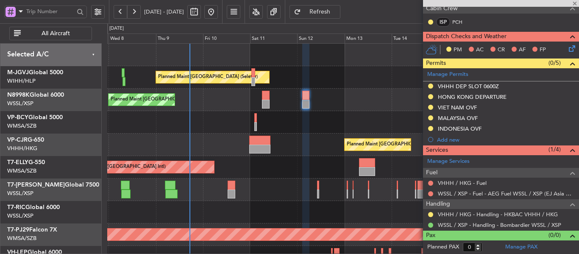
type input "-00:05"
type input "3"
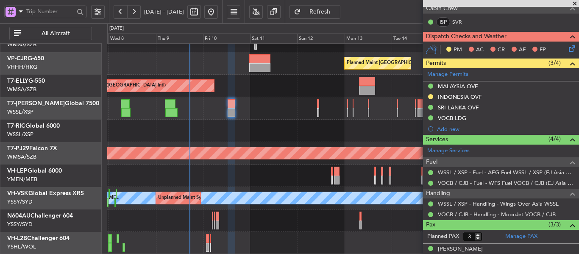
scroll to position [229, 0]
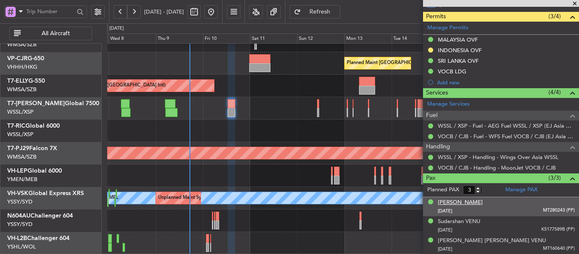
click at [454, 204] on div "[PERSON_NAME]" at bounding box center [460, 203] width 45 height 8
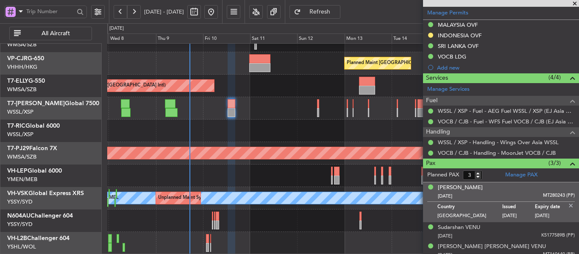
scroll to position [250, 0]
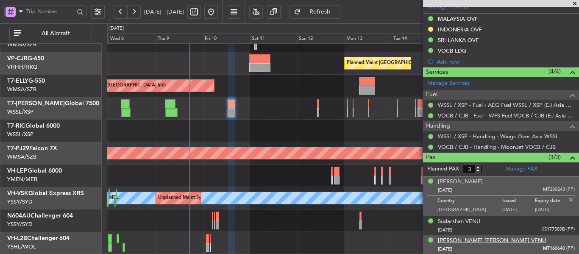
click at [467, 240] on div "[PERSON_NAME] [PERSON_NAME] VENU" at bounding box center [492, 241] width 108 height 8
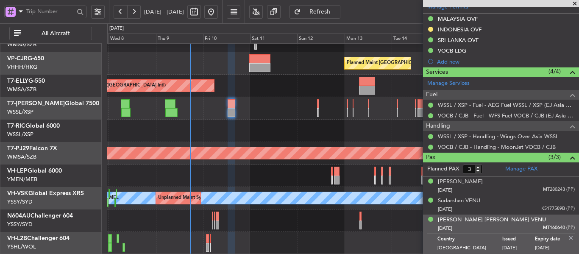
click at [458, 220] on div "[PERSON_NAME] [PERSON_NAME] VENU" at bounding box center [492, 220] width 108 height 8
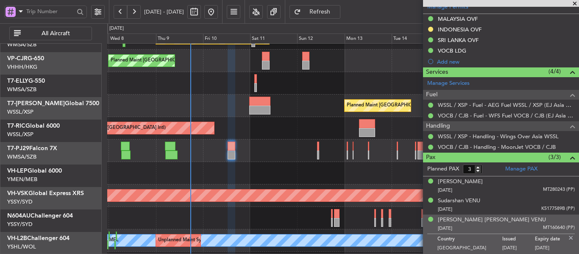
scroll to position [39, 0]
